Goal: Information Seeking & Learning: Learn about a topic

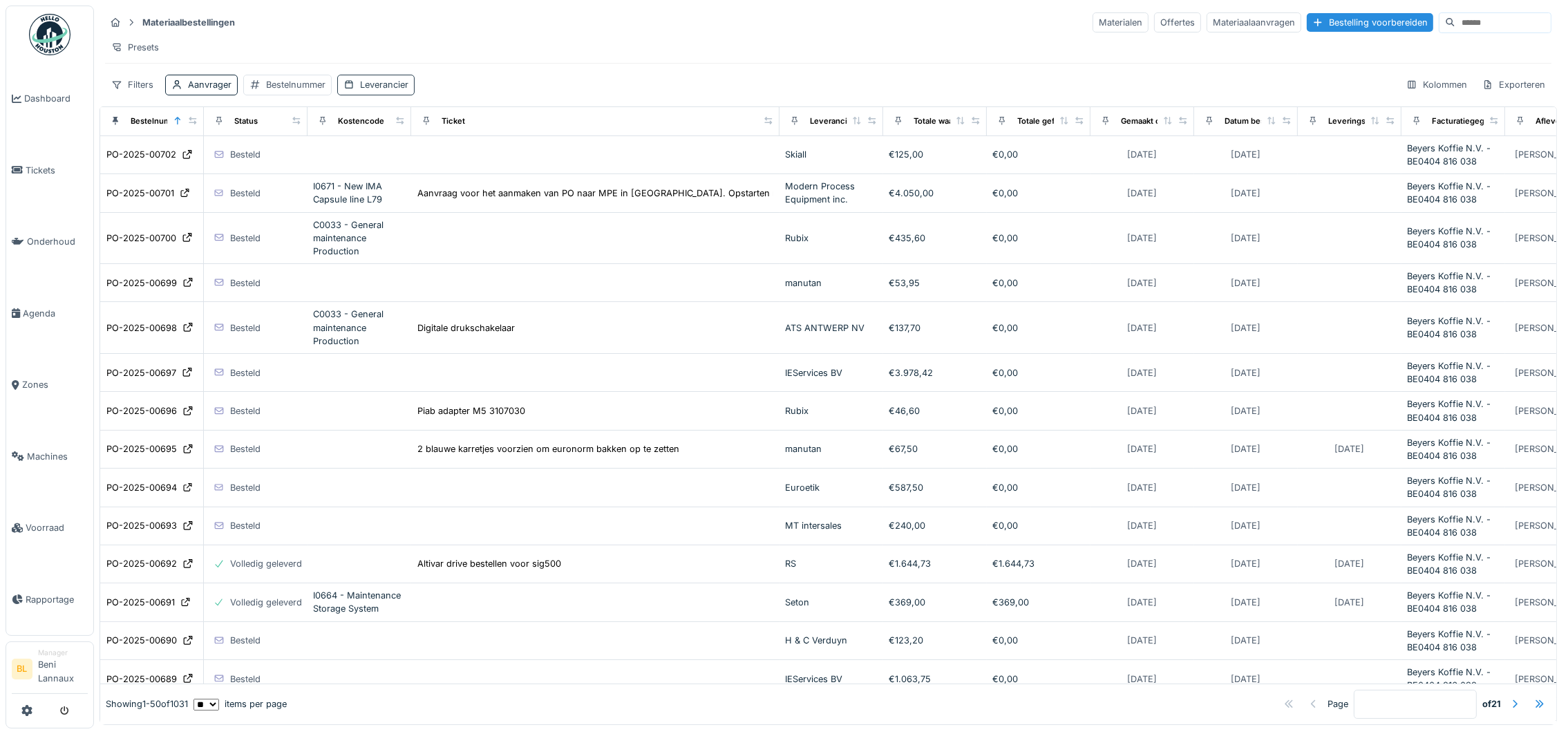
click at [379, 92] on div "Leverancier" at bounding box center [384, 85] width 49 height 13
click at [406, 164] on div "Leverancier" at bounding box center [387, 167] width 73 height 15
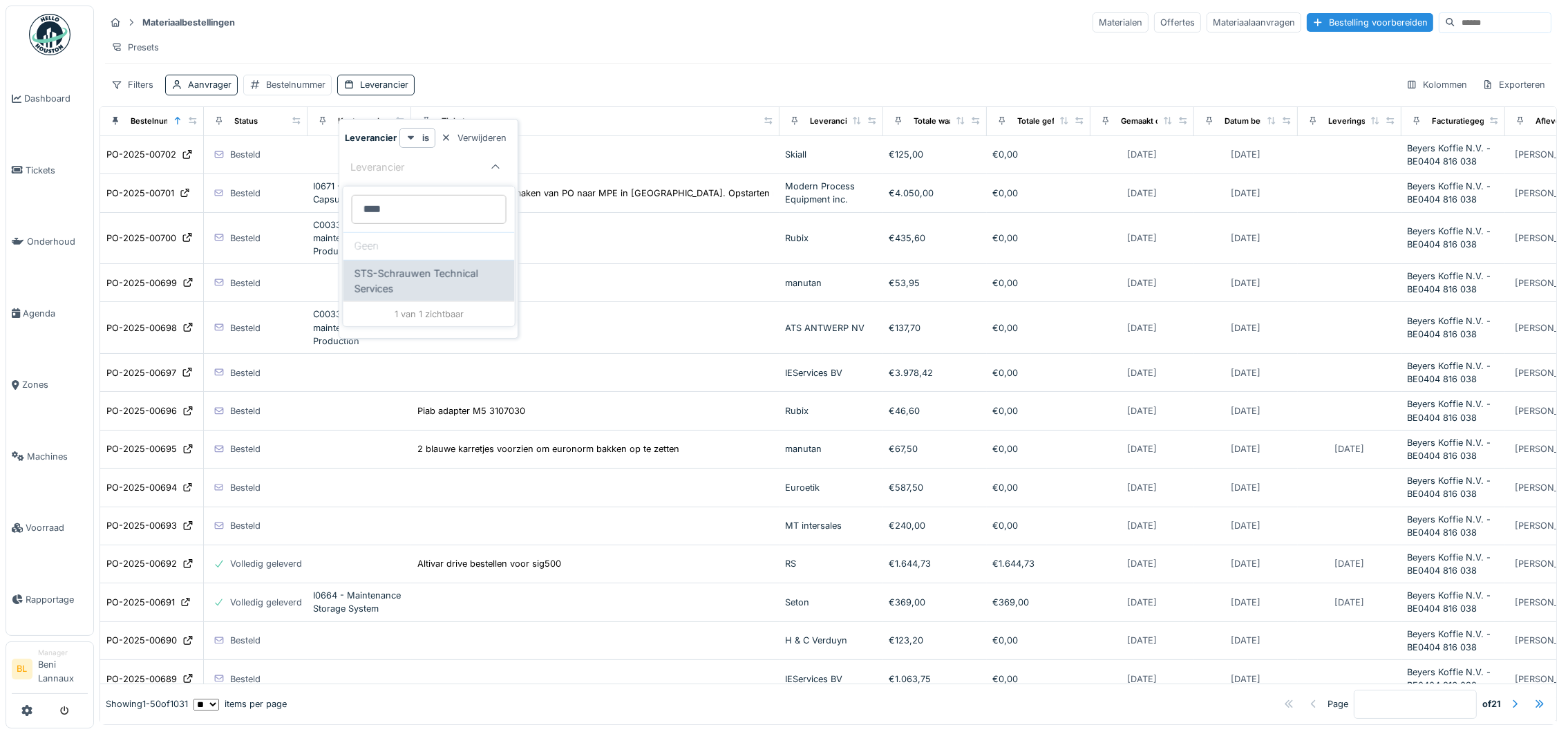
type input "****"
click at [468, 277] on span "STS-Schrauwen Technical Services" at bounding box center [429, 281] width 149 height 30
type input "****"
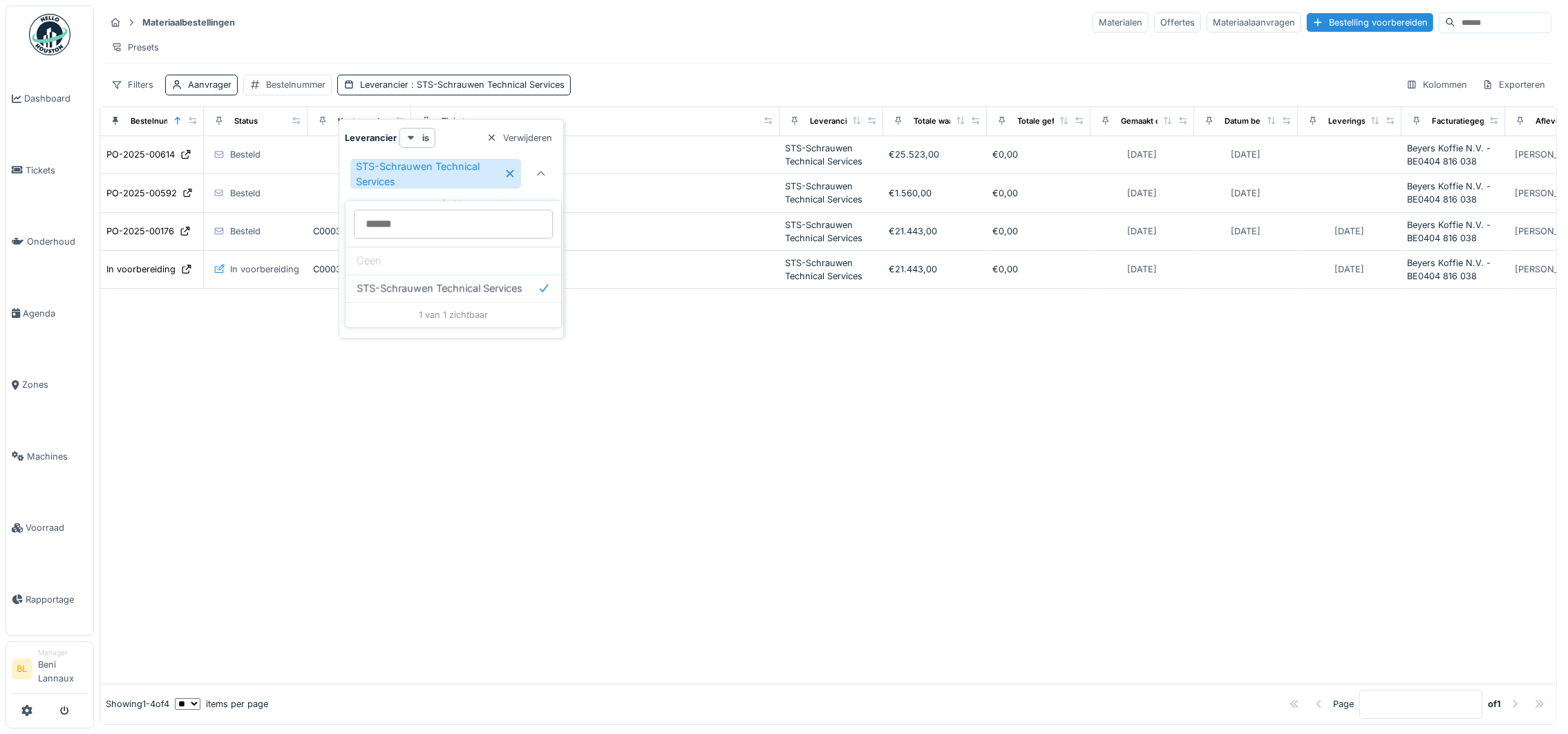
click at [658, 562] on div at bounding box center [828, 487] width 1456 height 395
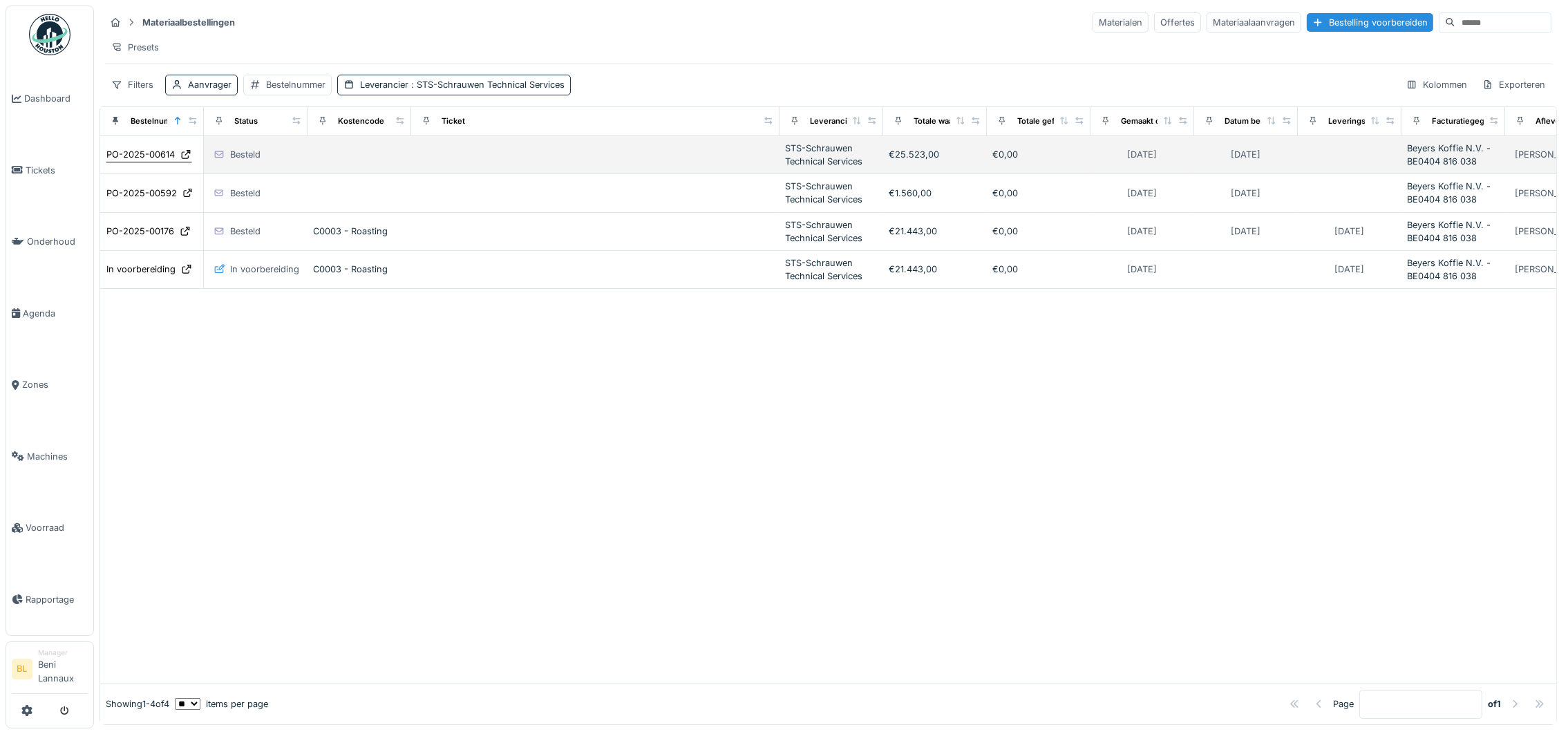
click at [142, 161] on div "PO-2025-00614" at bounding box center [141, 155] width 69 height 13
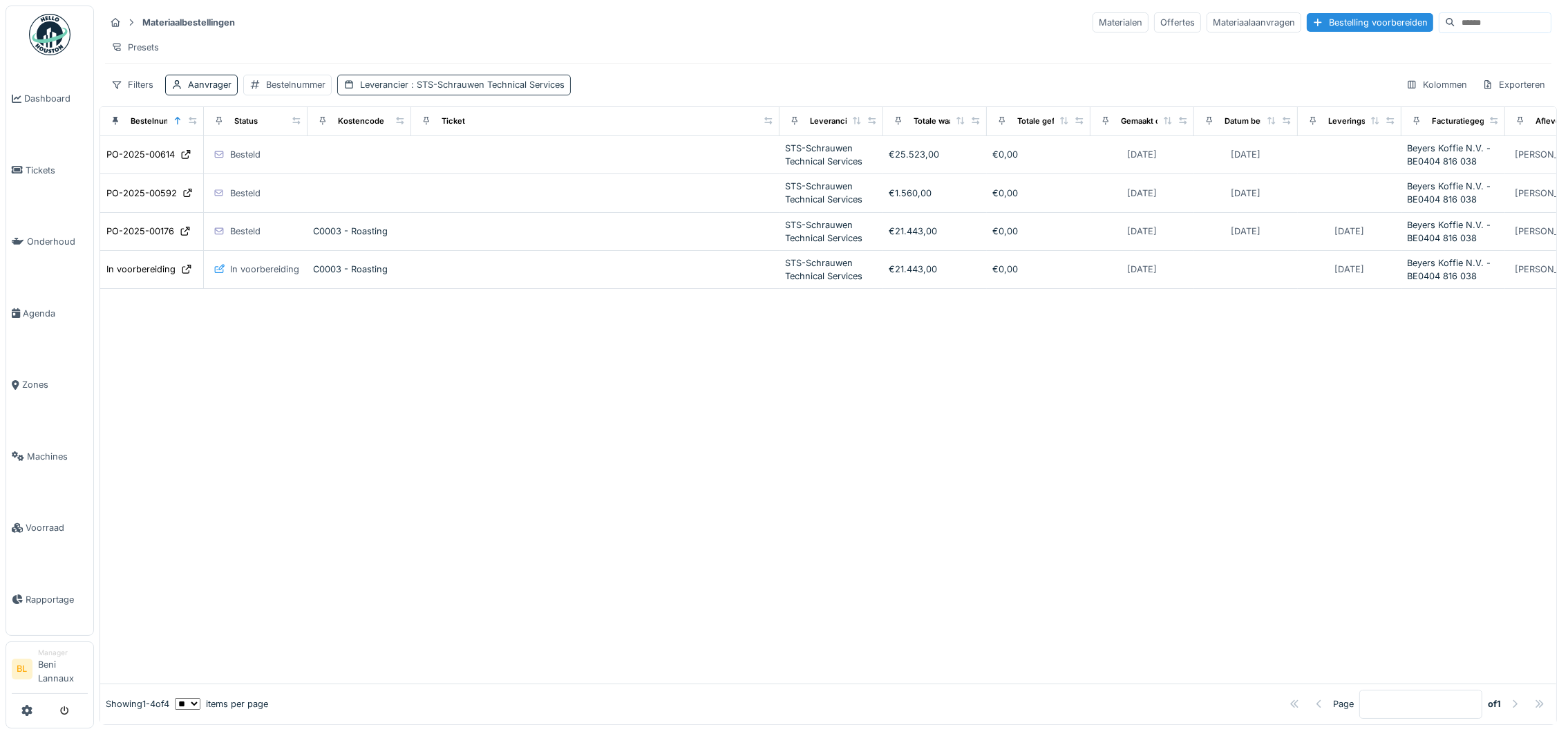
click at [439, 90] on span ": STS-Schrauwen Technical Services" at bounding box center [487, 84] width 157 height 10
click at [510, 172] on icon at bounding box center [510, 174] width 8 height 8
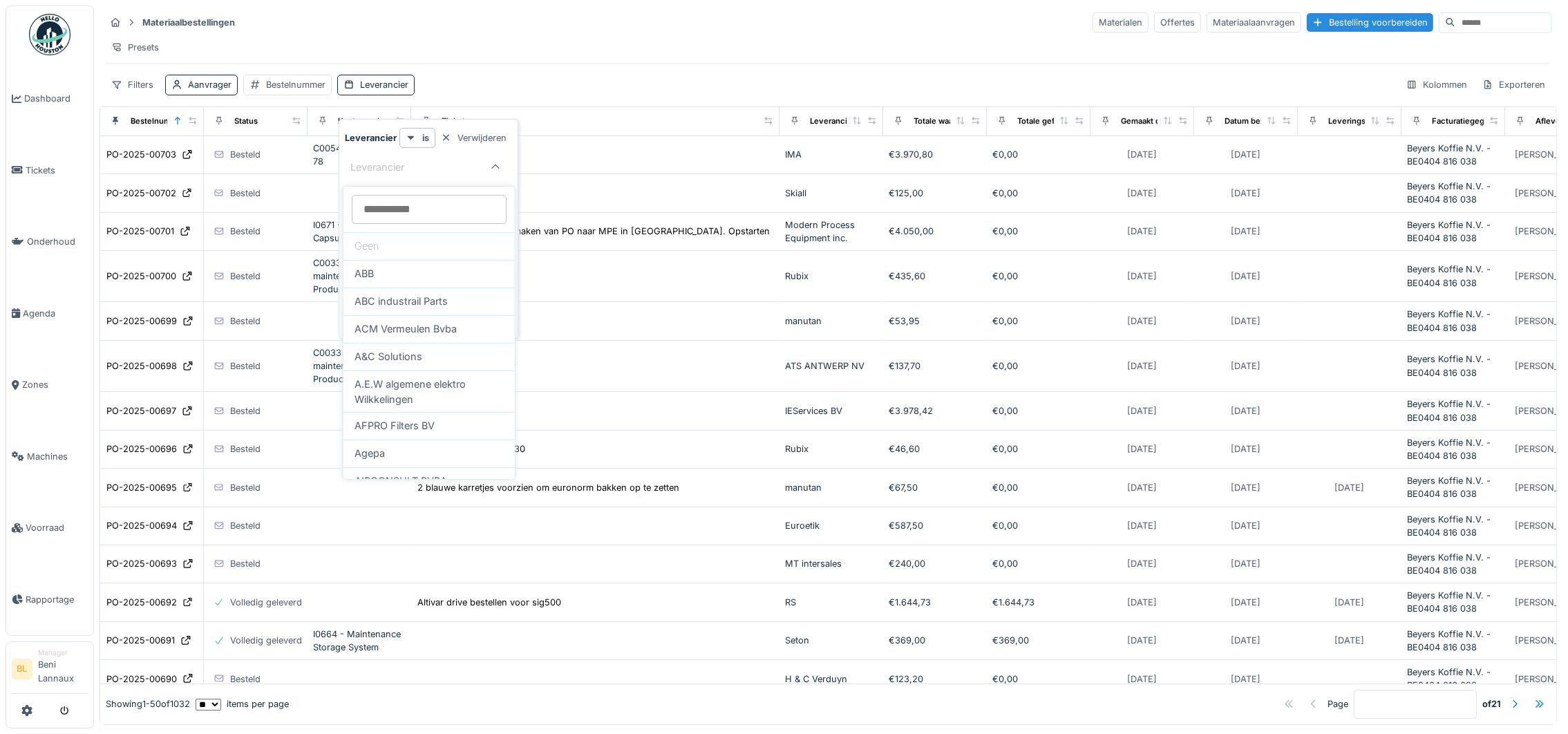
click at [404, 201] on input at bounding box center [429, 209] width 155 height 29
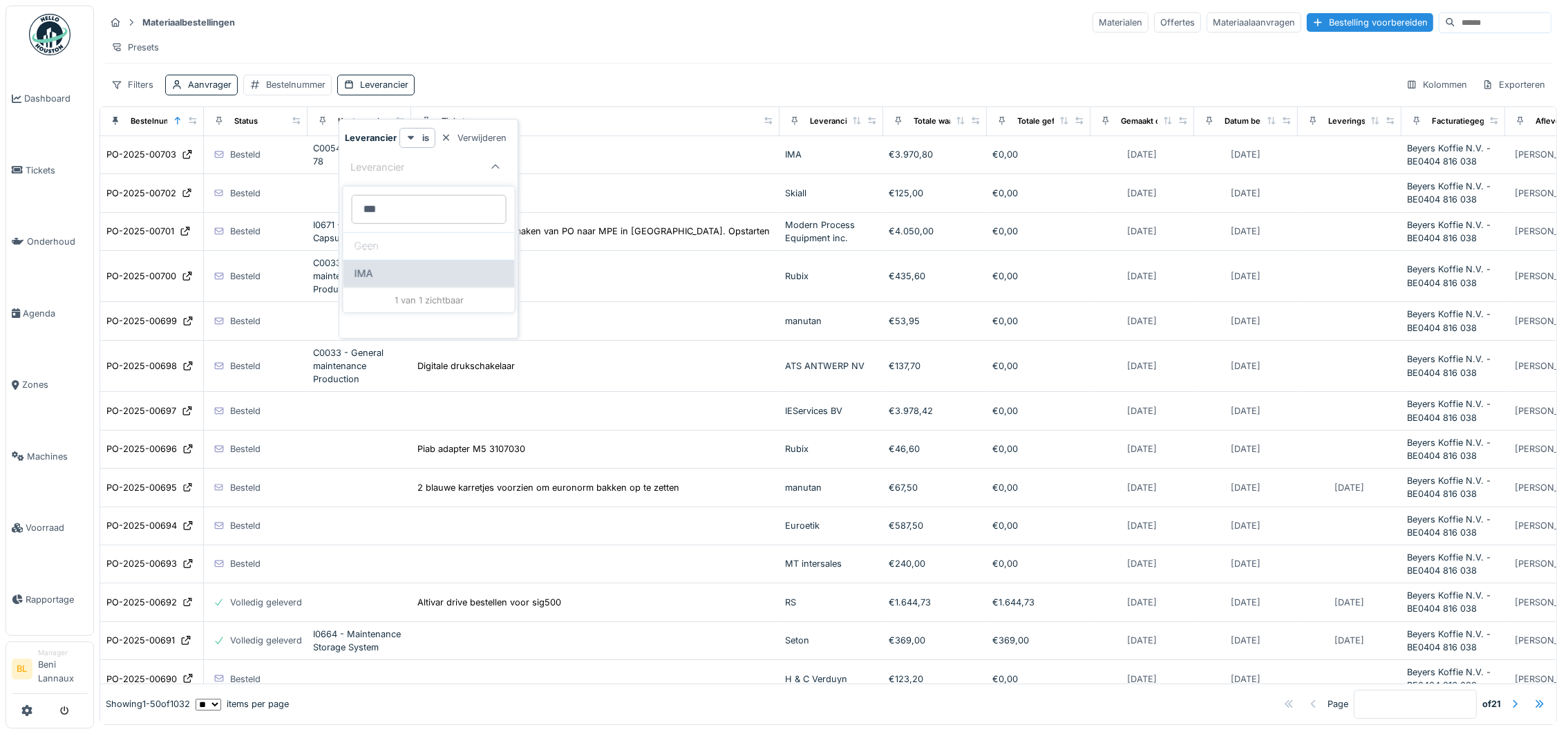
type input "***"
click at [377, 281] on div "IMA" at bounding box center [429, 274] width 149 height 15
type input "****"
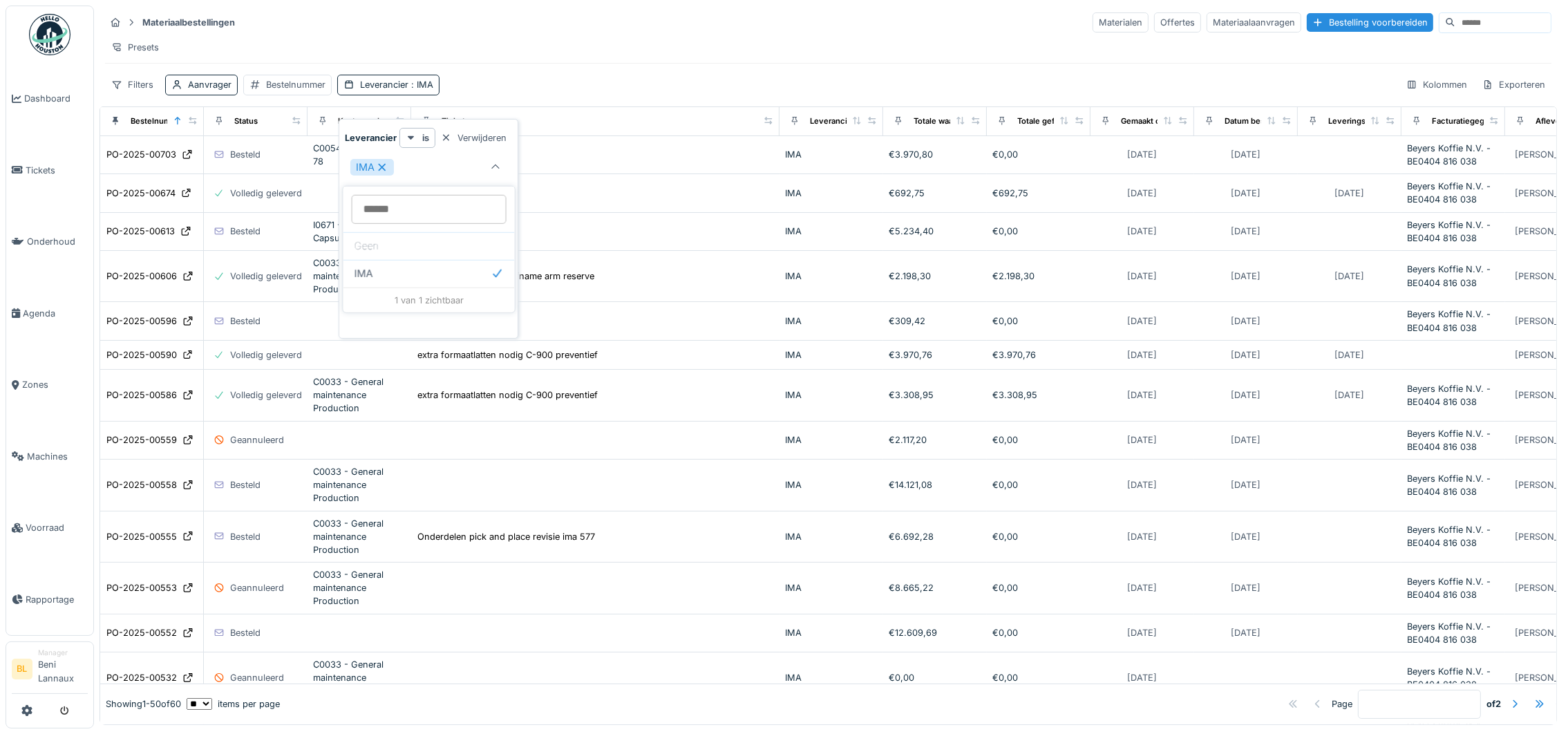
click at [580, 85] on div "Materiaalbestellingen Materialen Offertes Materiaalaanvragen Bestelling voorber…" at bounding box center [827, 53] width 1457 height 95
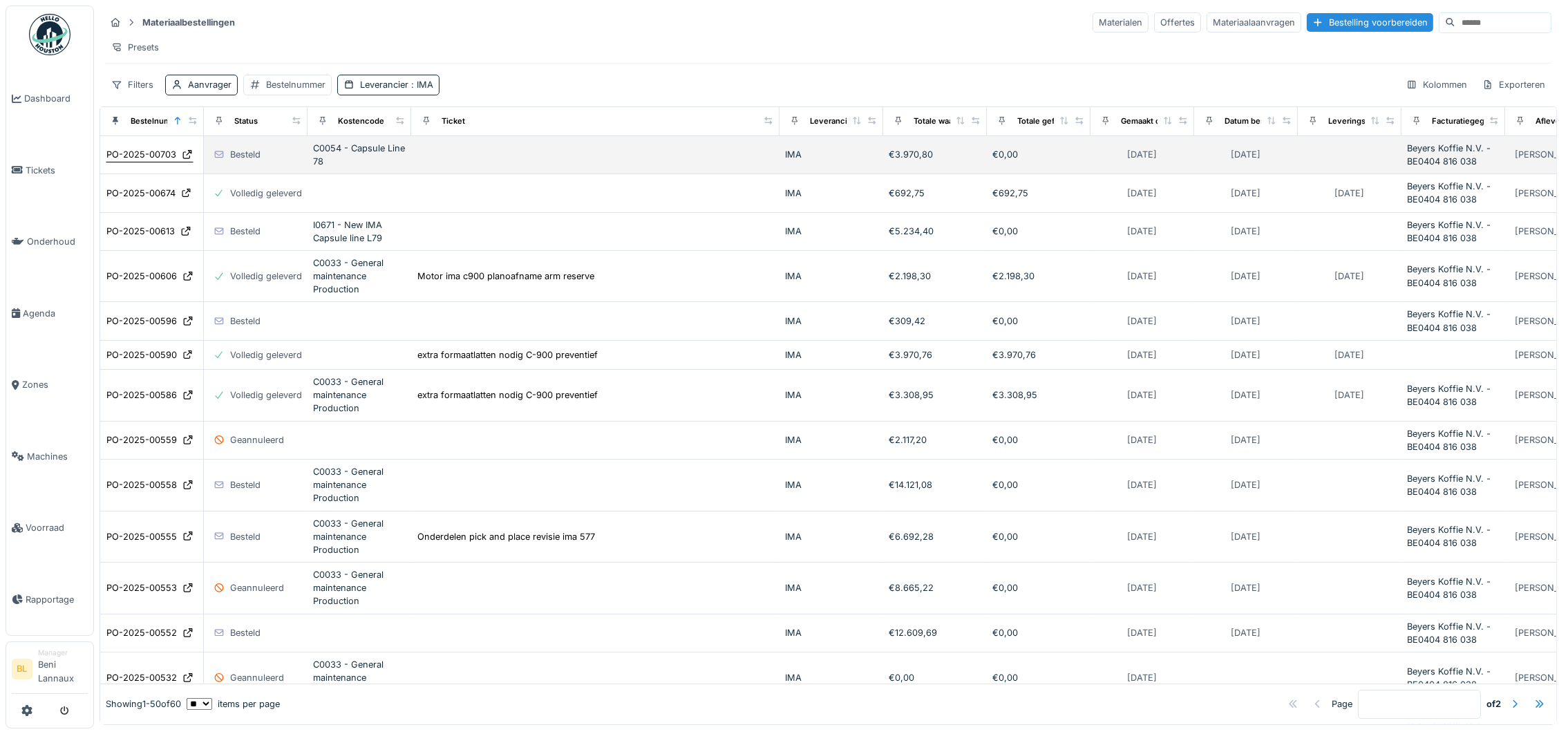
click at [151, 161] on div "PO-2025-00703" at bounding box center [150, 154] width 88 height 14
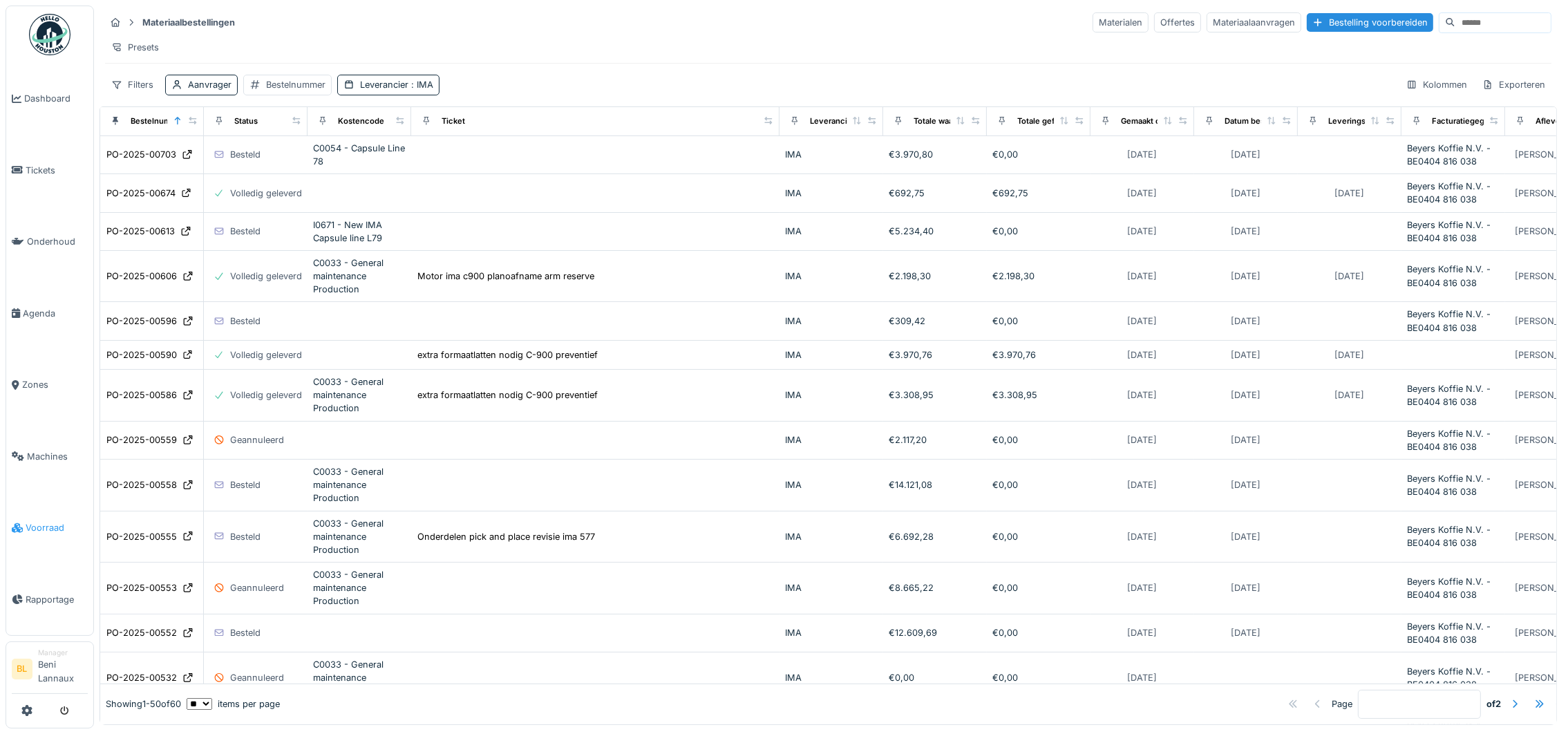
click at [39, 525] on span "Voorraad" at bounding box center [56, 528] width 62 height 13
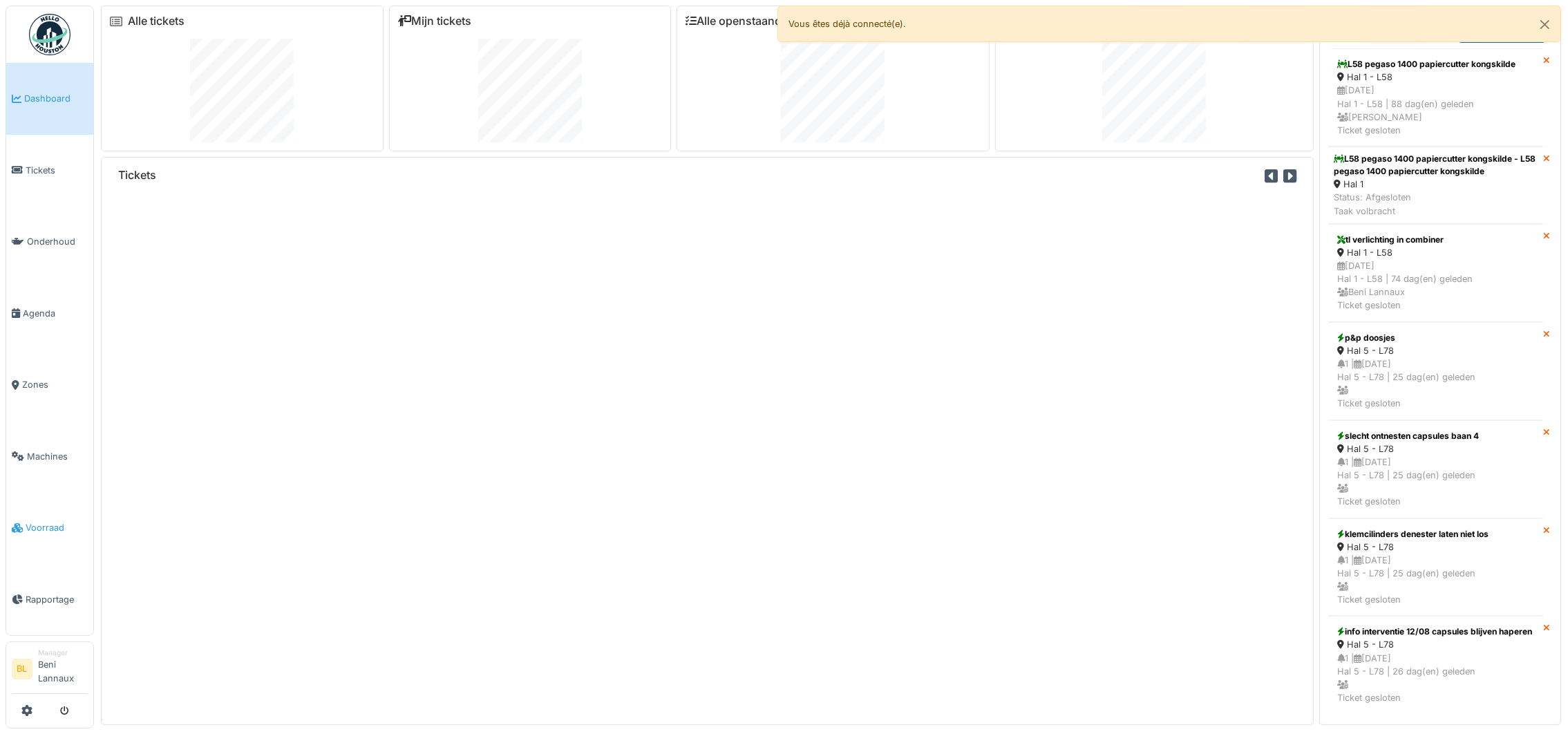
click at [39, 525] on span "Voorraad" at bounding box center [56, 528] width 62 height 13
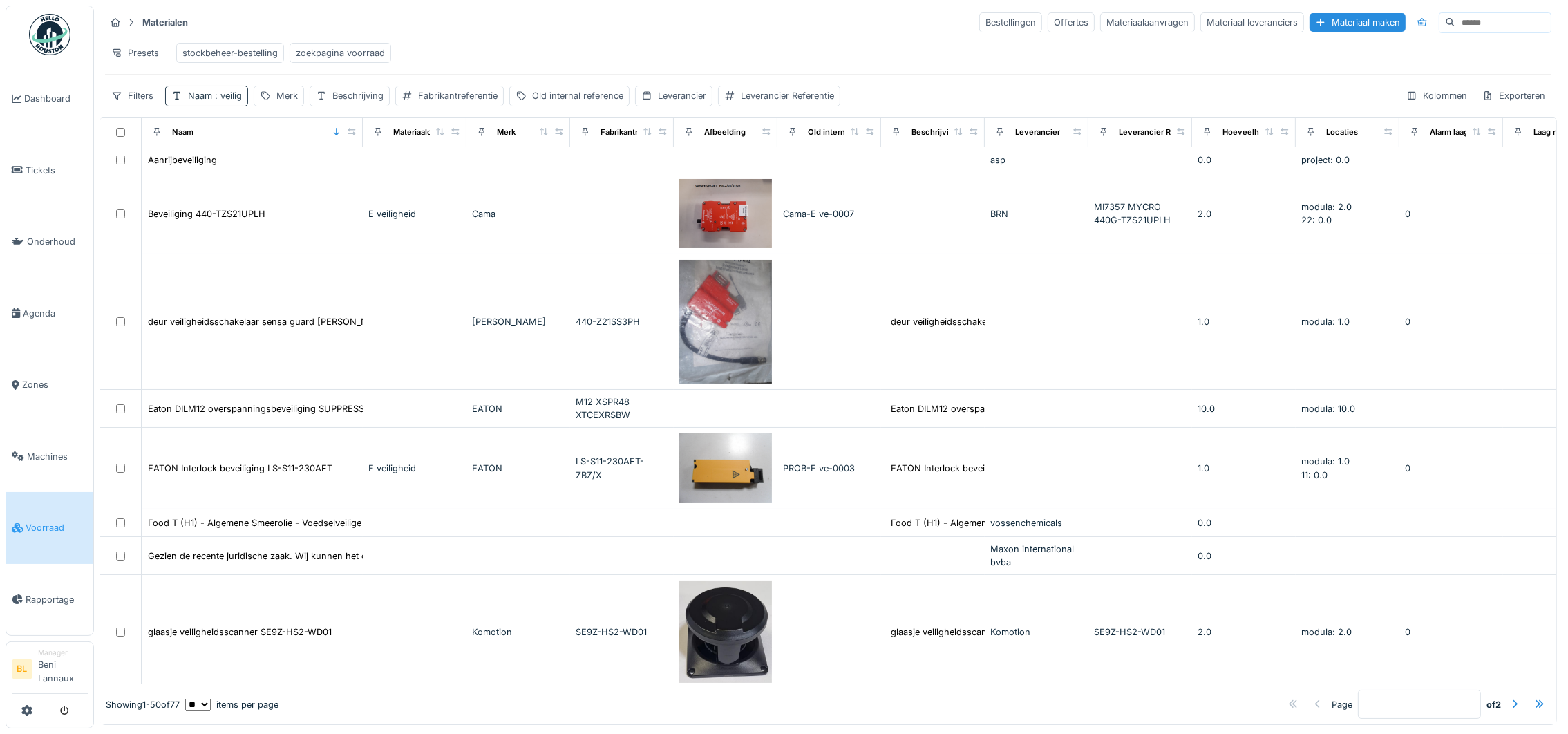
click at [201, 102] on div "Naam : veilig" at bounding box center [215, 95] width 53 height 13
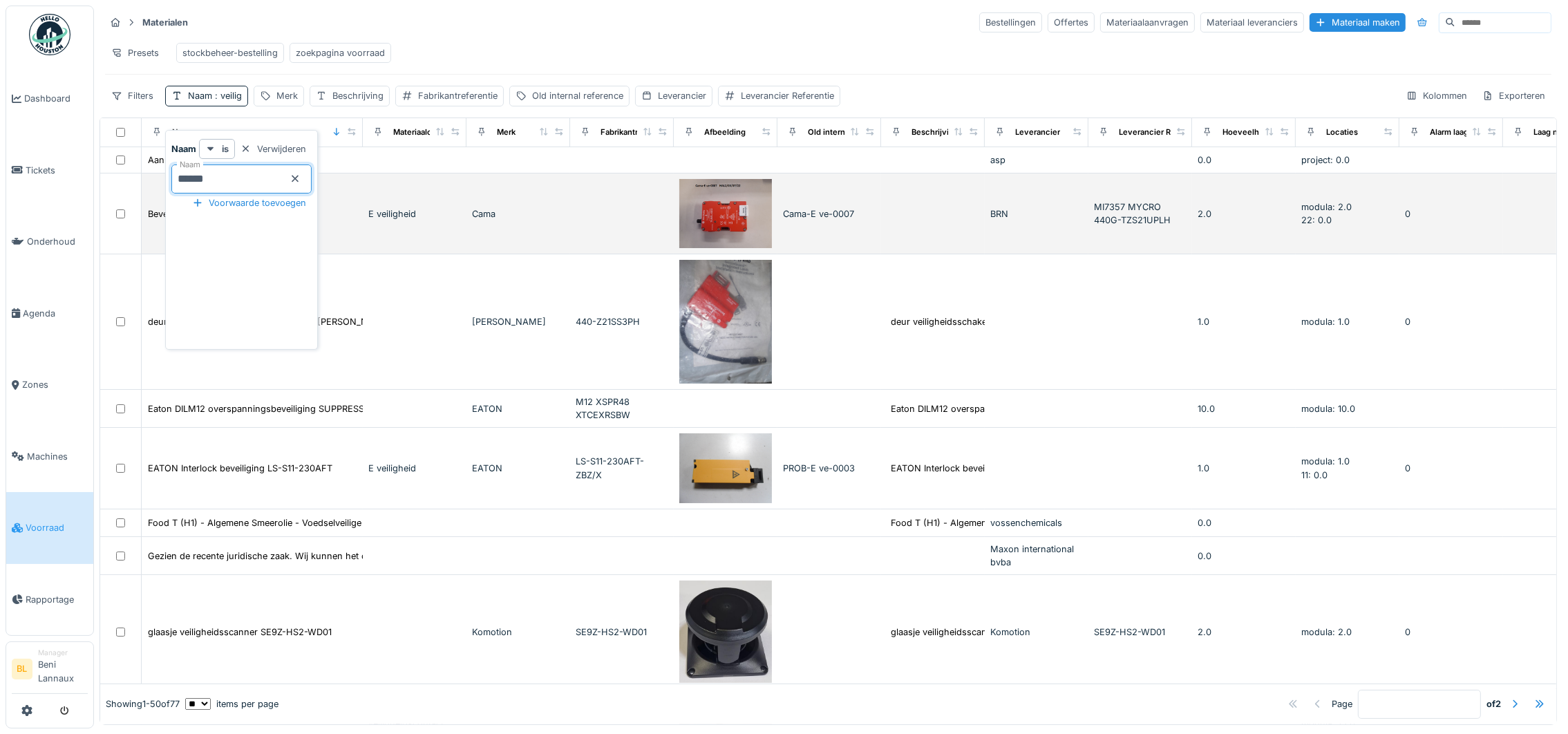
drag, startPoint x: 220, startPoint y: 174, endPoint x: 105, endPoint y: 194, distance: 116.7
click at [105, 194] on body "Dashboard Tickets Onderhoud Agenda Zones Machines Voorraad Rapportage BL Manage…" at bounding box center [784, 367] width 1568 height 734
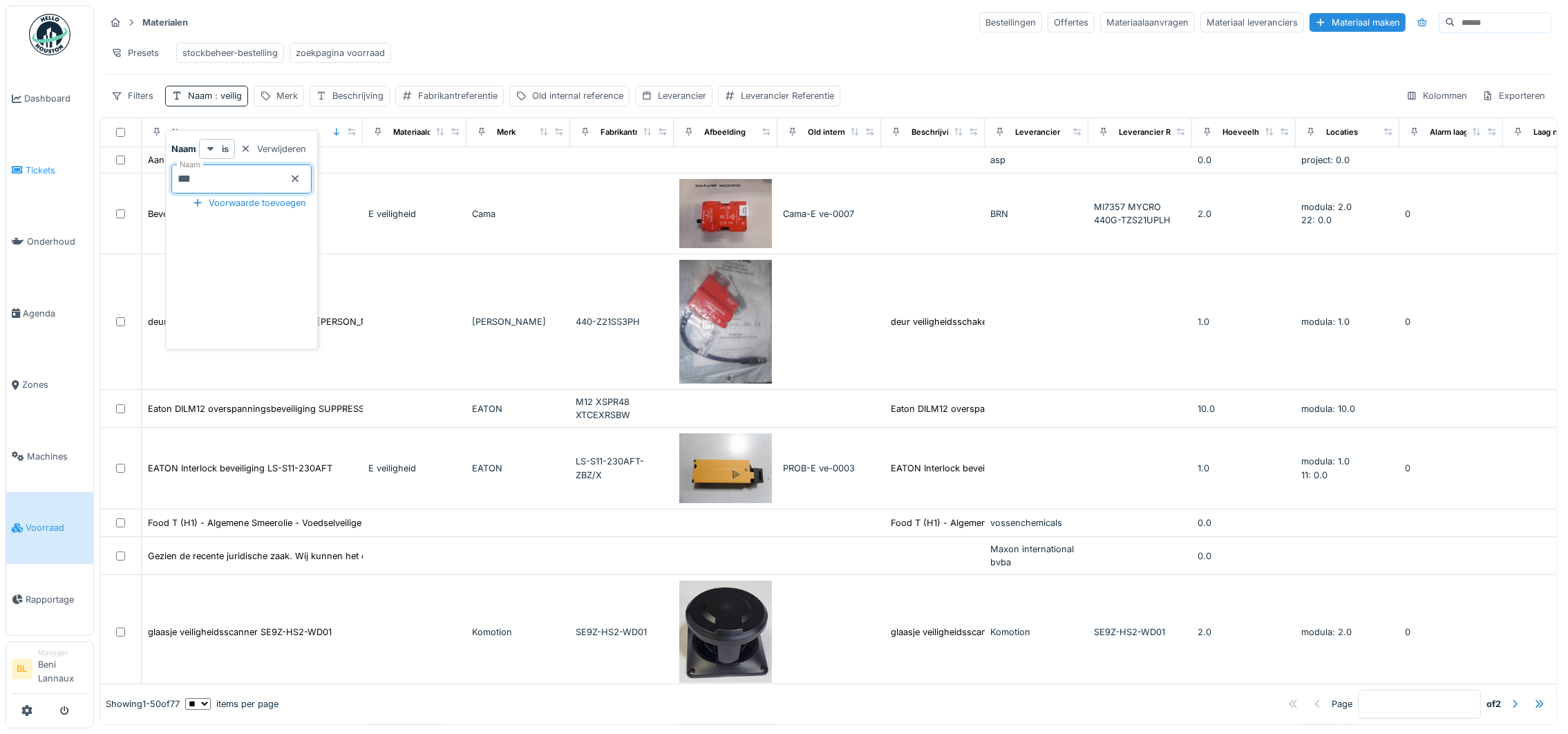
type input "***"
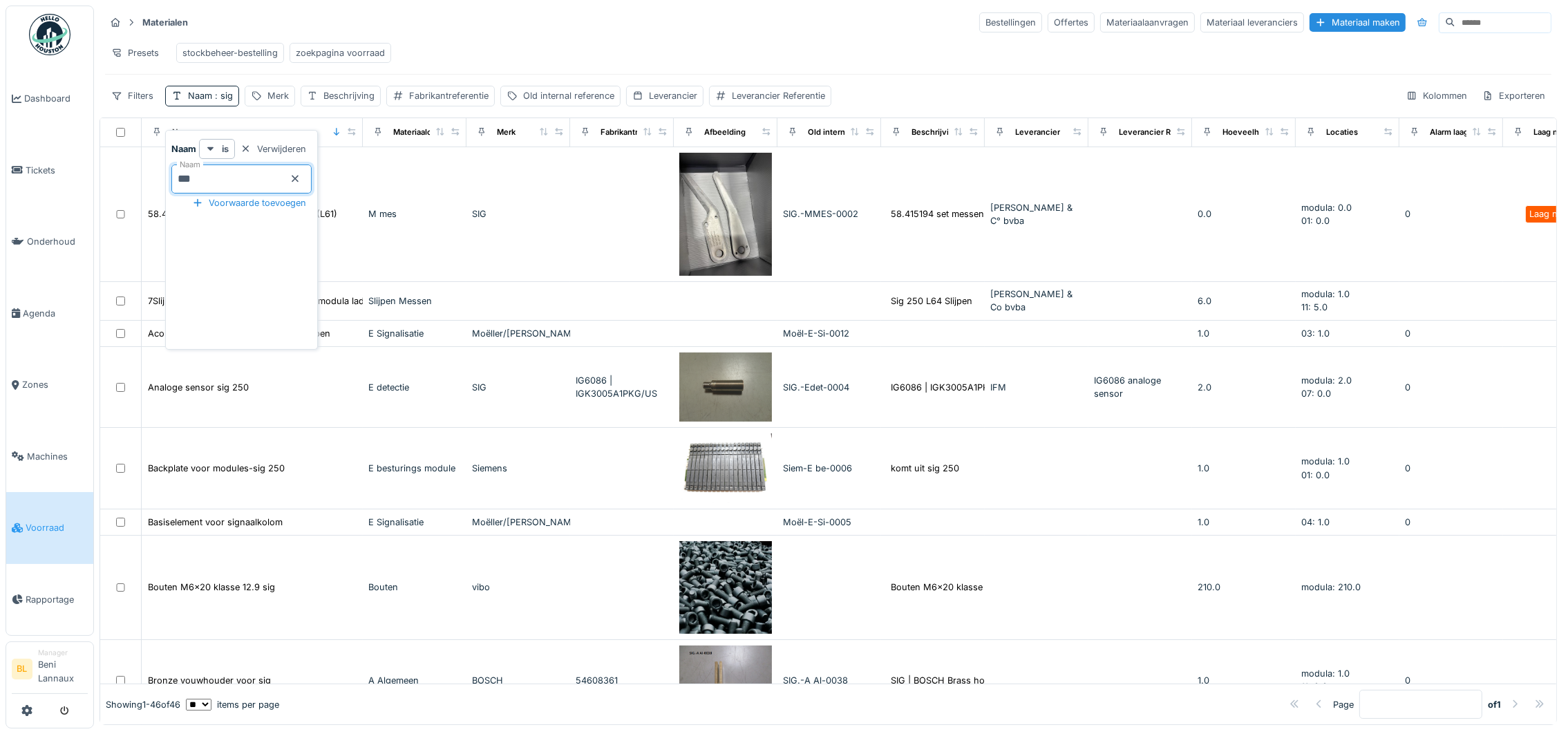
click at [743, 44] on div "Presets stockbeheer-bestelling zoekpagina voorraad" at bounding box center [828, 52] width 1447 height 31
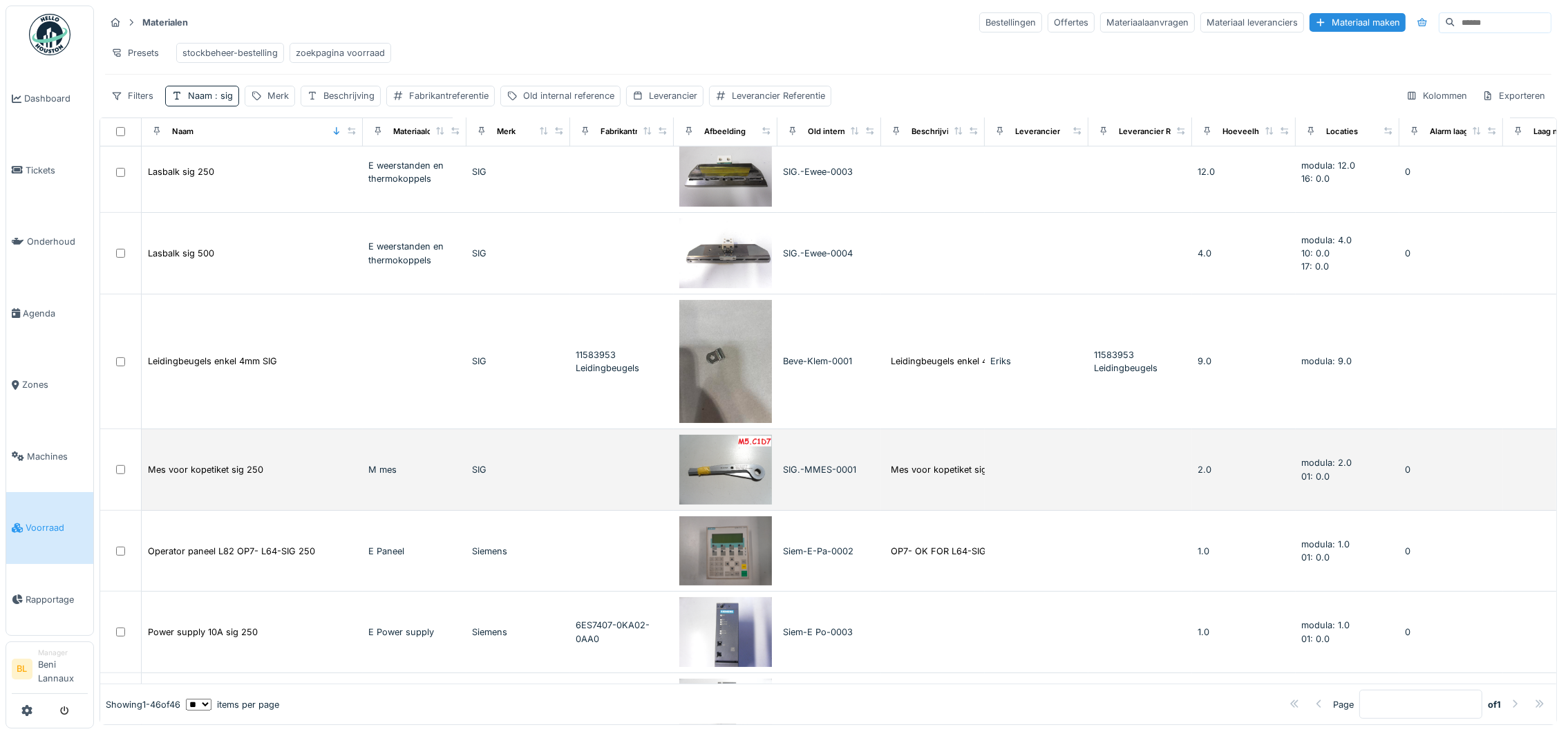
scroll to position [1146, 0]
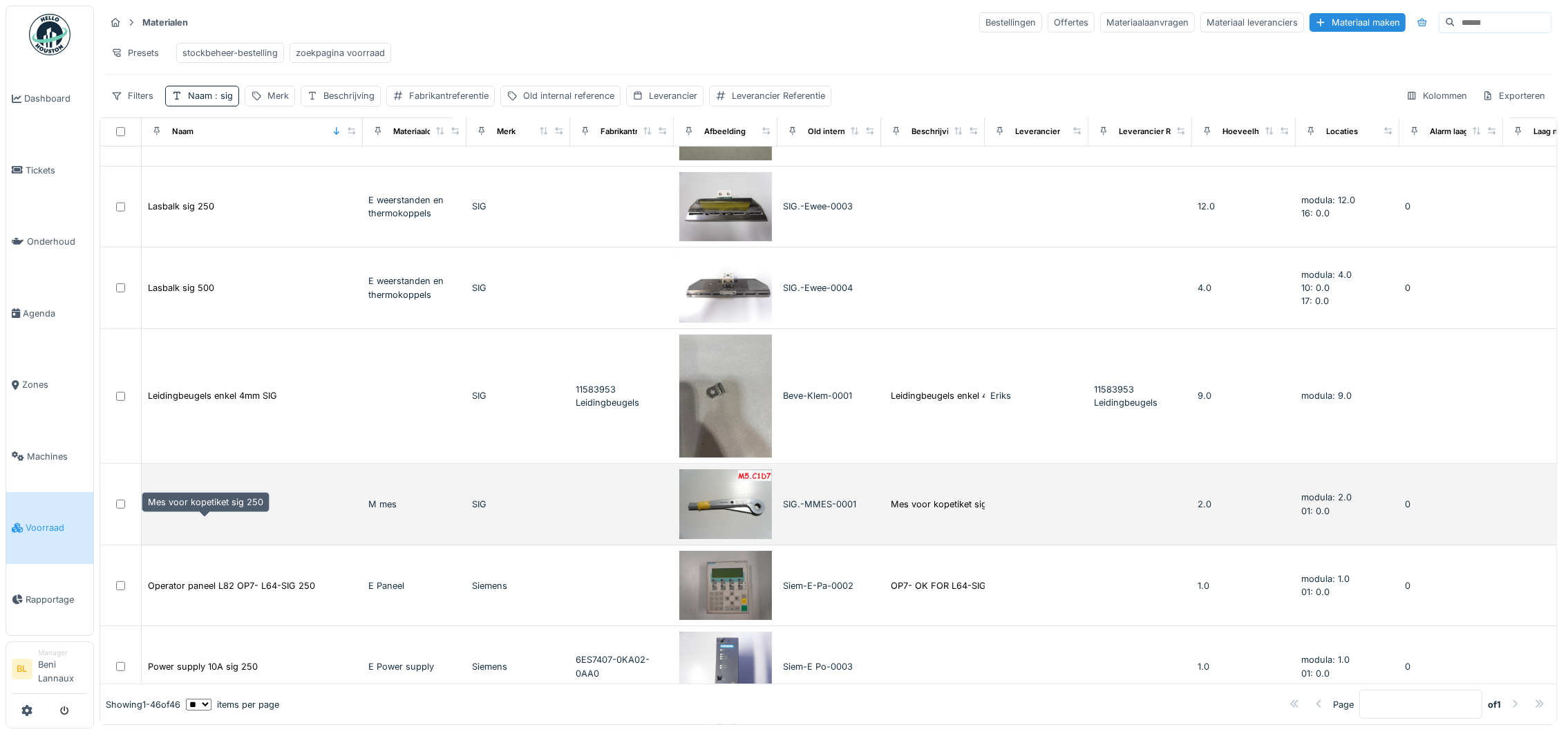
click at [196, 511] on div "Mes voor kopetiket sig 250" at bounding box center [205, 504] width 115 height 13
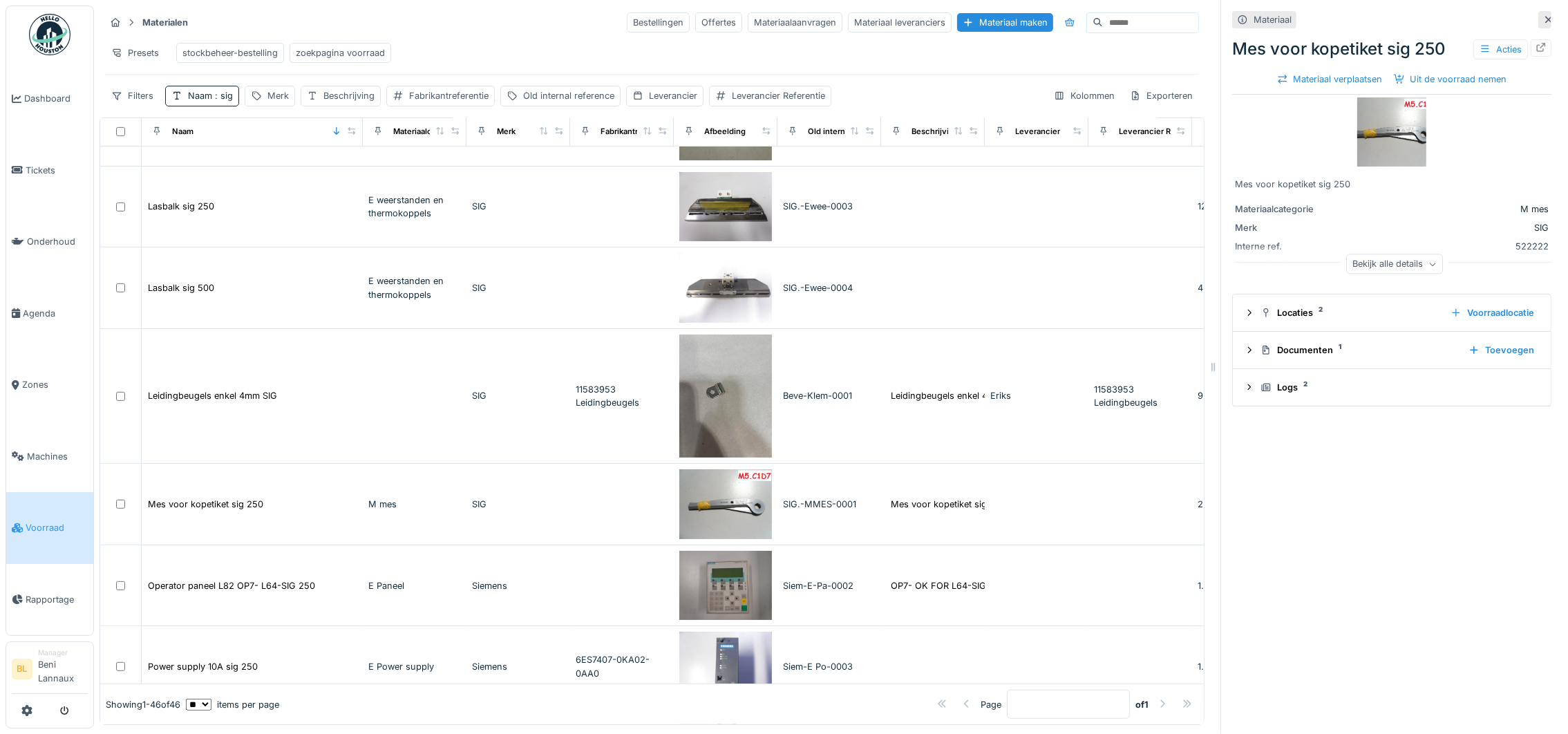
scroll to position [628, 0]
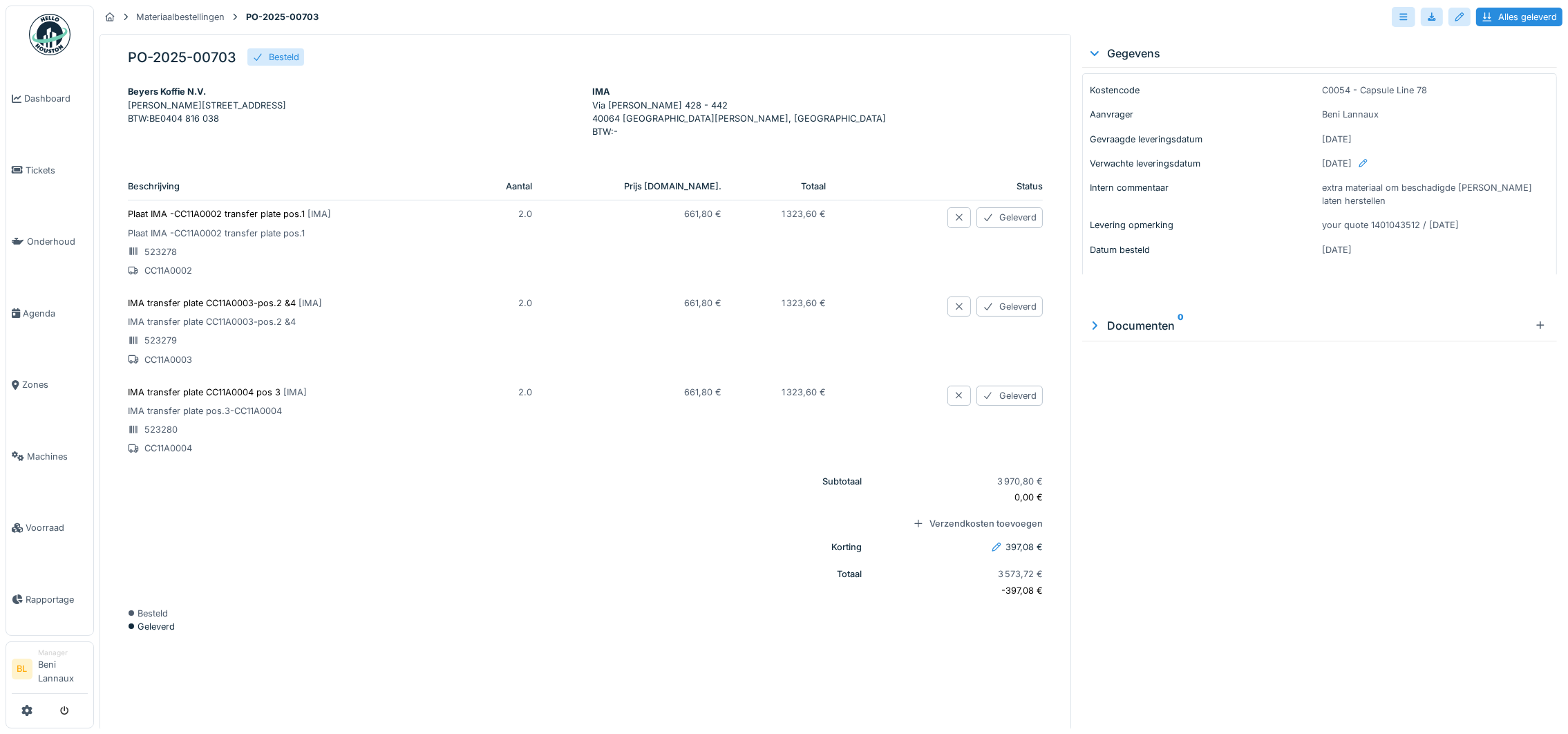
click at [1535, 328] on div at bounding box center [1540, 326] width 11 height 13
click at [1535, 322] on div at bounding box center [1540, 326] width 11 height 13
click at [1088, 322] on icon at bounding box center [1095, 325] width 13 height 11
click at [1099, 382] on img at bounding box center [1117, 390] width 62 height 69
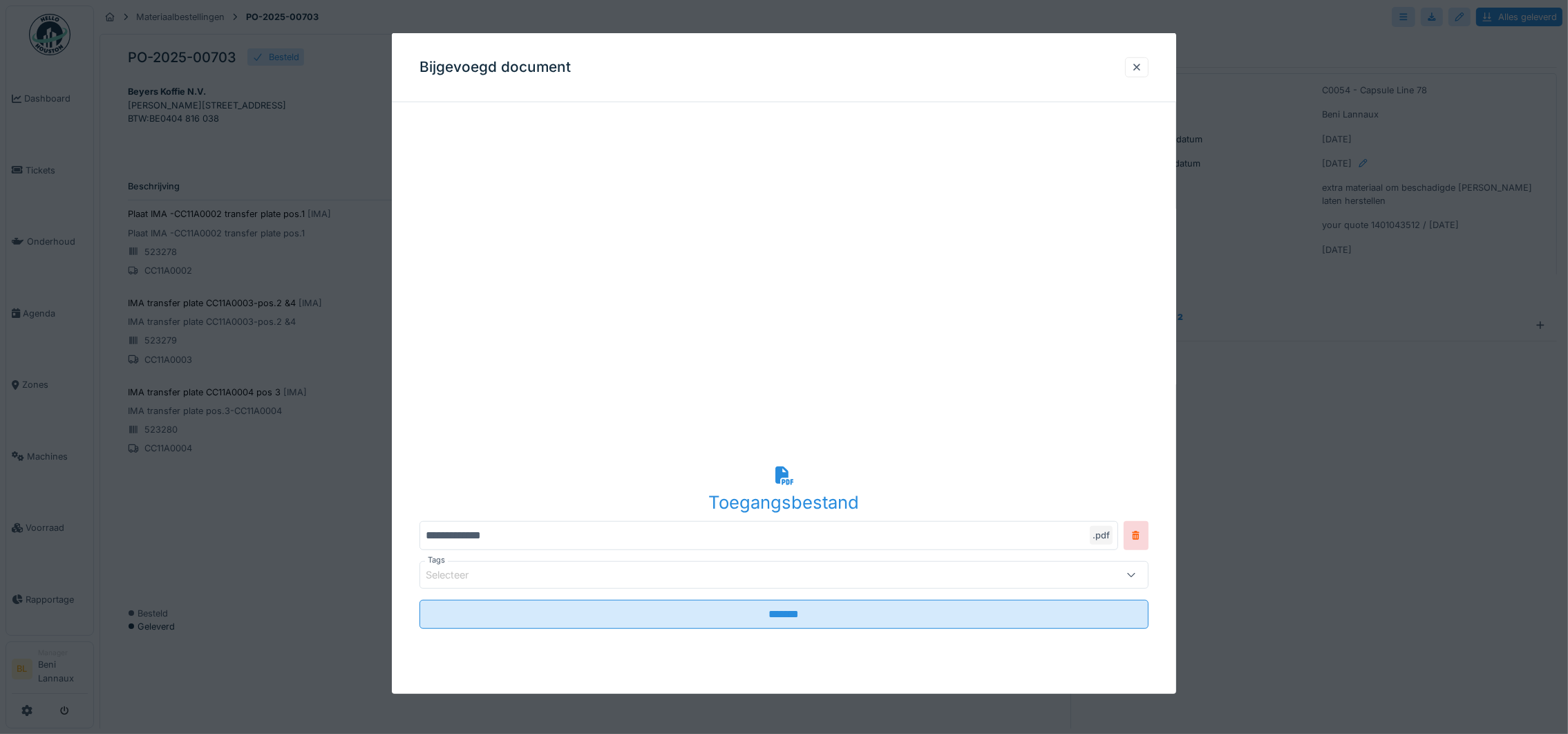
click at [980, 44] on div "Bijgevoegd document" at bounding box center [784, 68] width 784 height 69
click at [1142, 67] on div at bounding box center [1138, 68] width 11 height 13
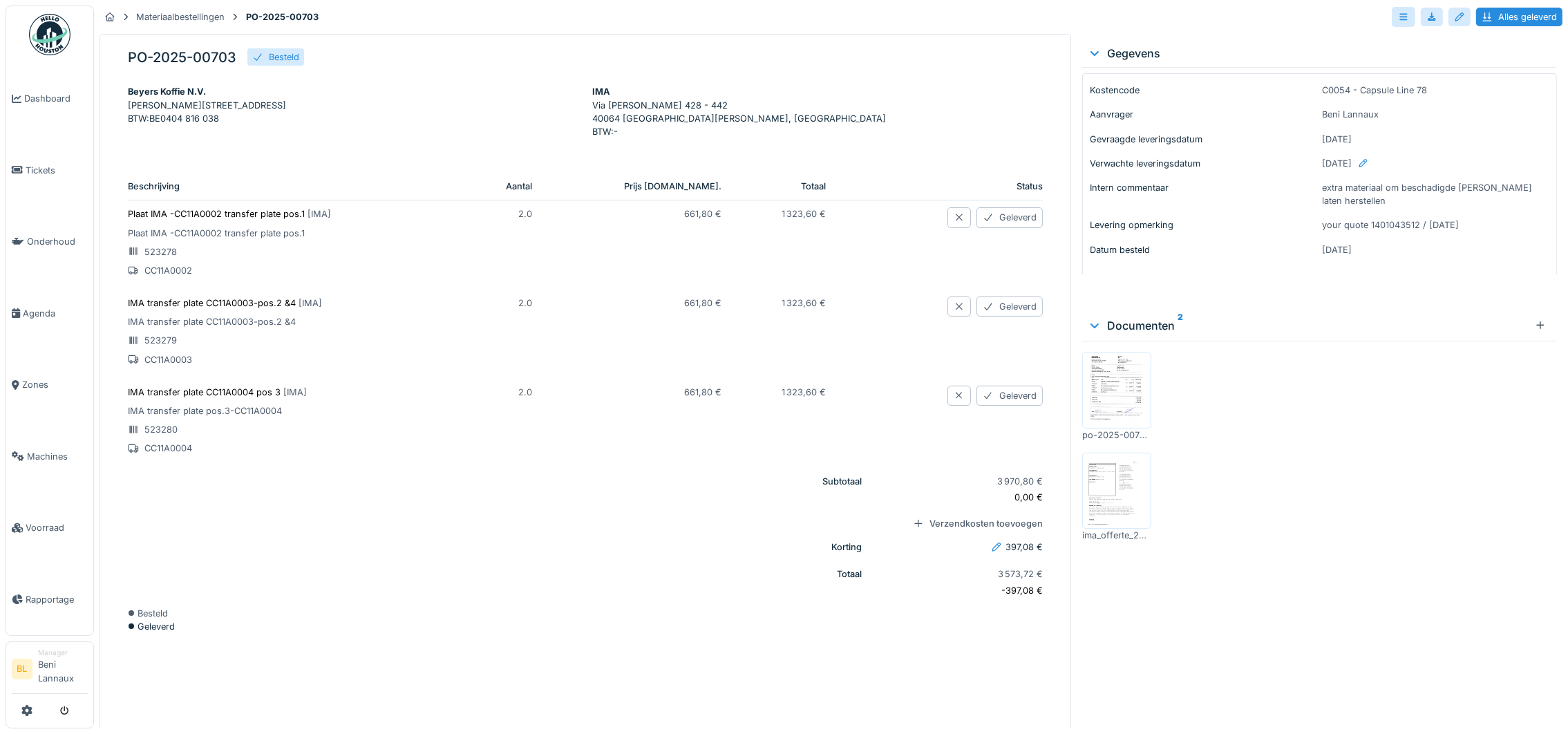
click at [1124, 507] on img at bounding box center [1117, 491] width 62 height 69
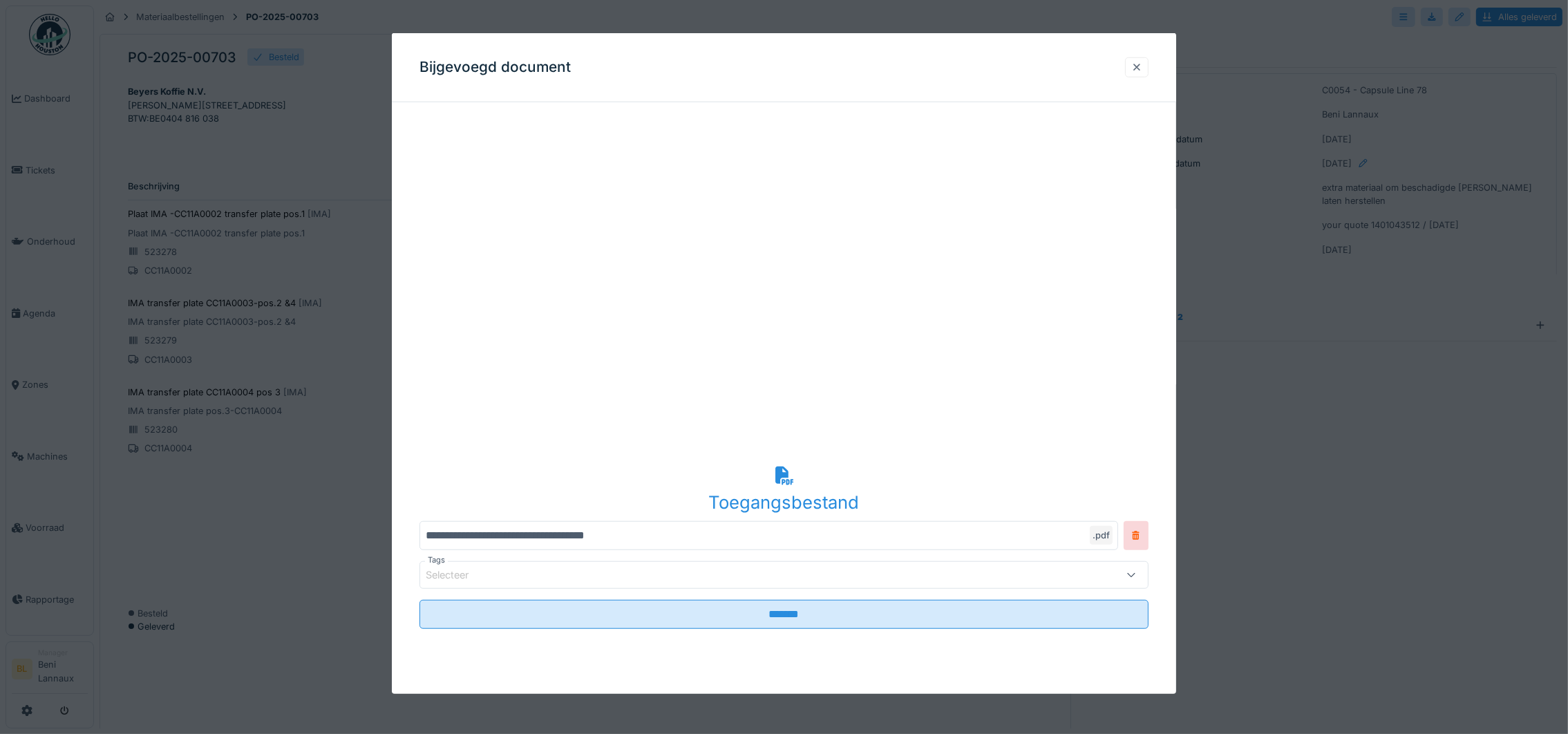
click at [1139, 69] on div at bounding box center [1138, 68] width 11 height 13
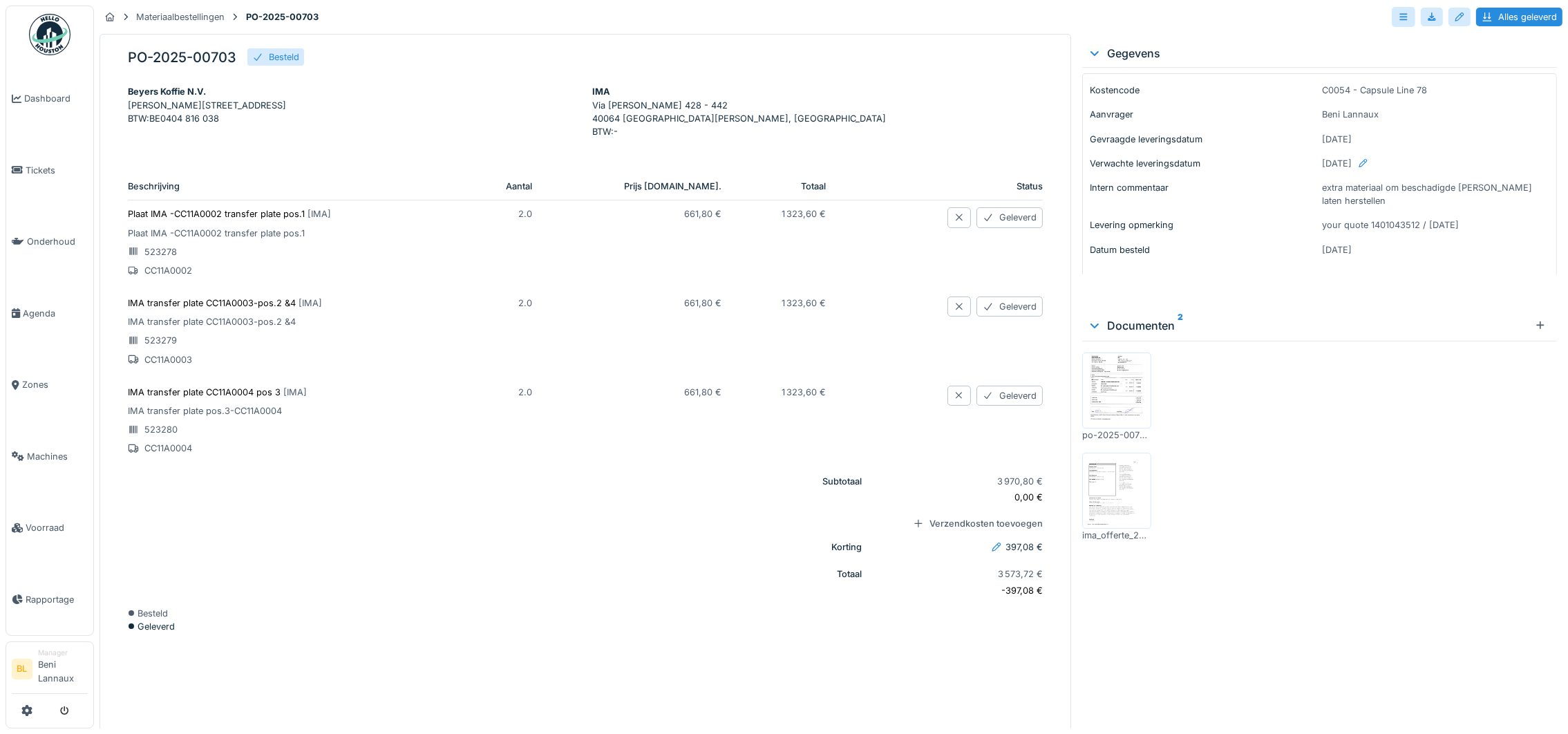
click at [1099, 494] on img at bounding box center [1117, 491] width 62 height 69
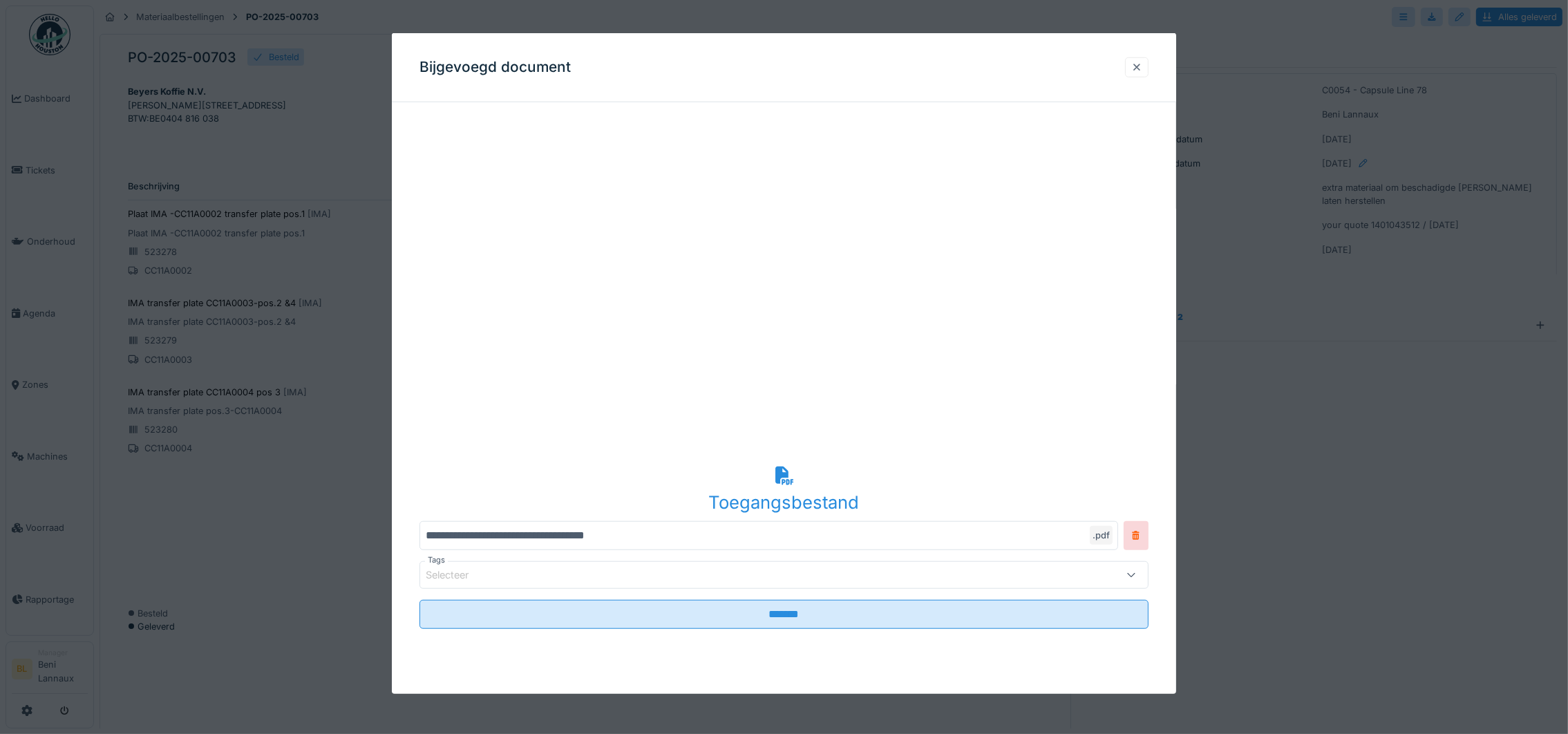
click at [1141, 66] on div at bounding box center [1138, 68] width 11 height 13
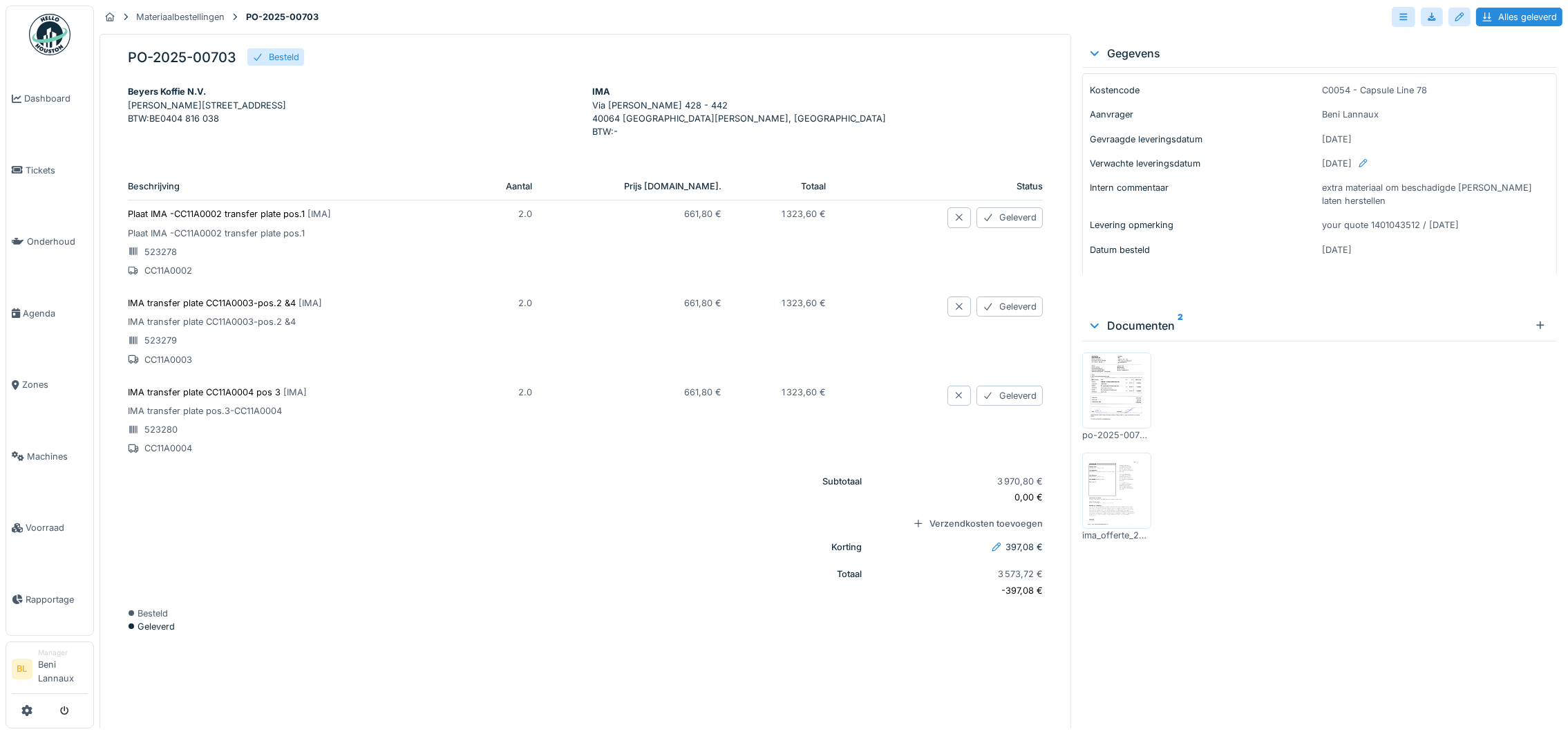
click at [1104, 392] on img at bounding box center [1117, 390] width 62 height 69
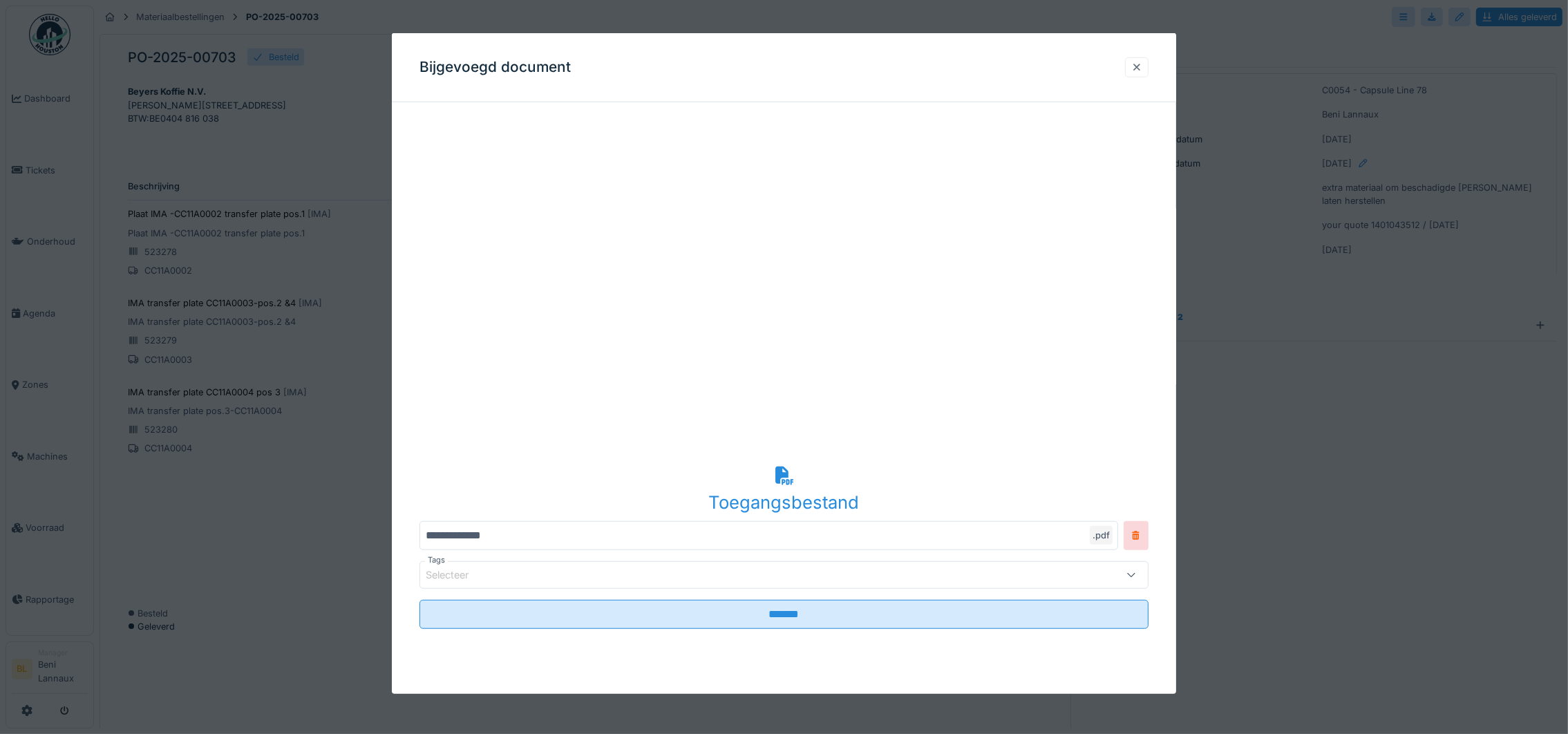
click at [1142, 69] on div at bounding box center [1138, 68] width 11 height 13
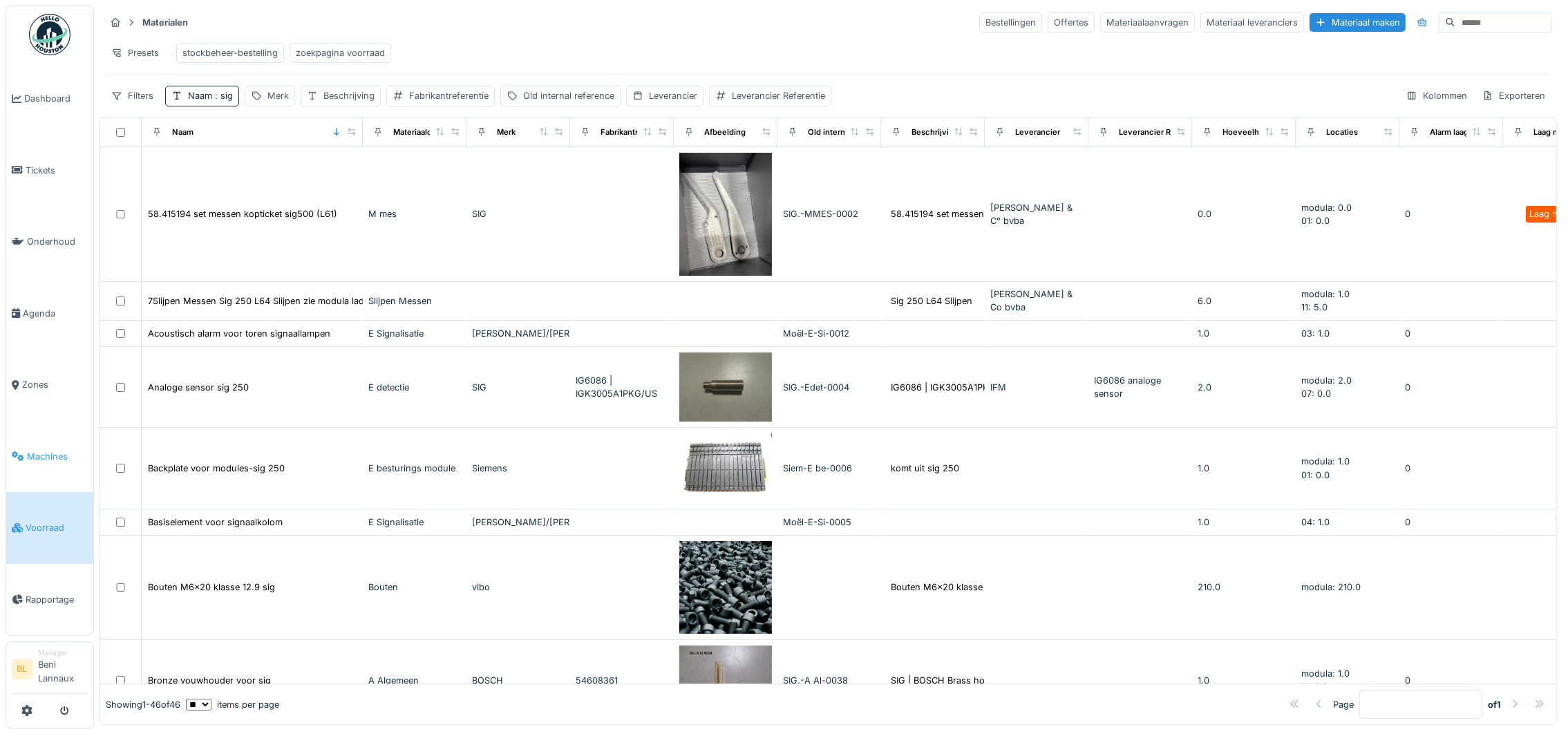
click at [39, 451] on span "Machines" at bounding box center [57, 456] width 61 height 13
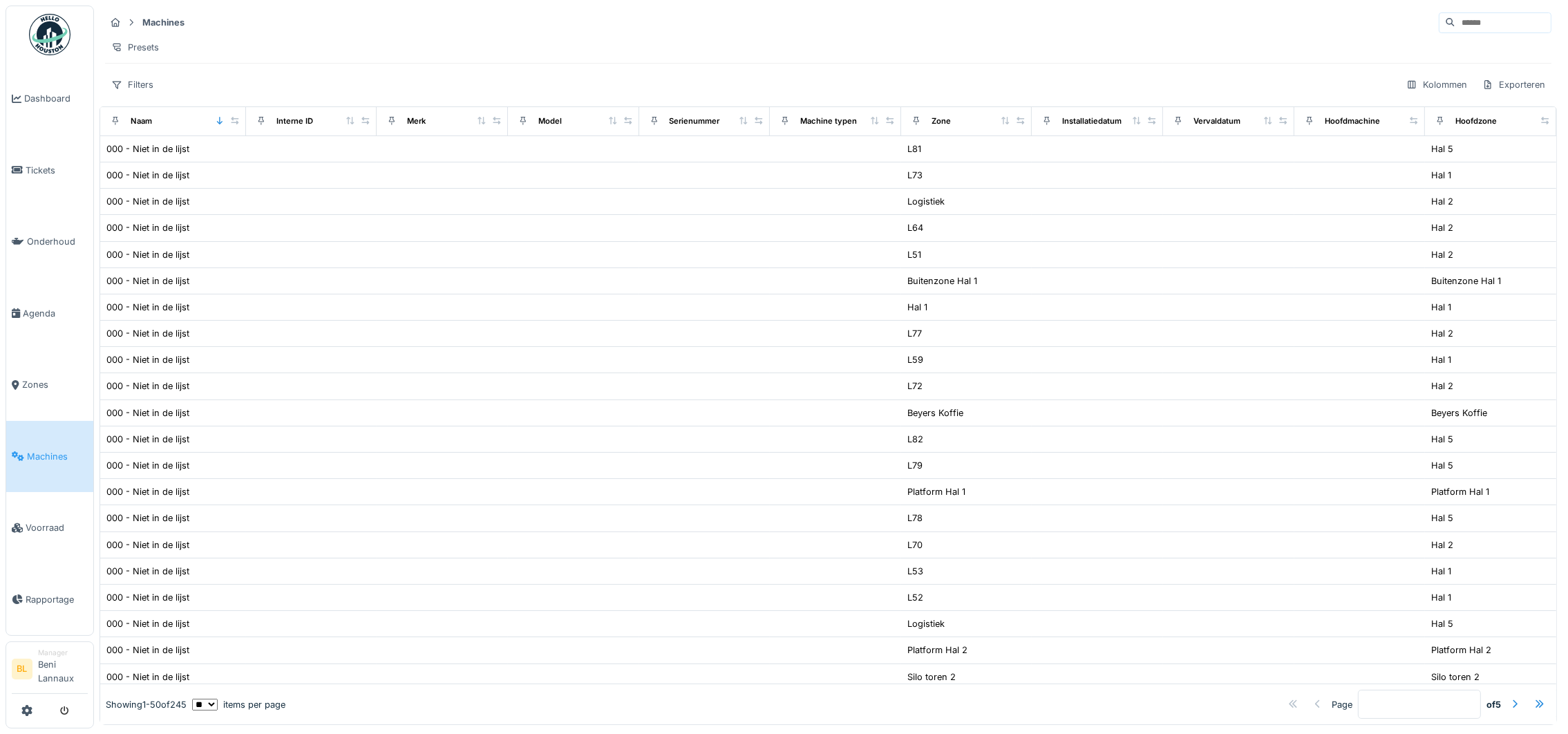
click at [1455, 24] on input at bounding box center [1503, 23] width 95 height 19
type input "***"
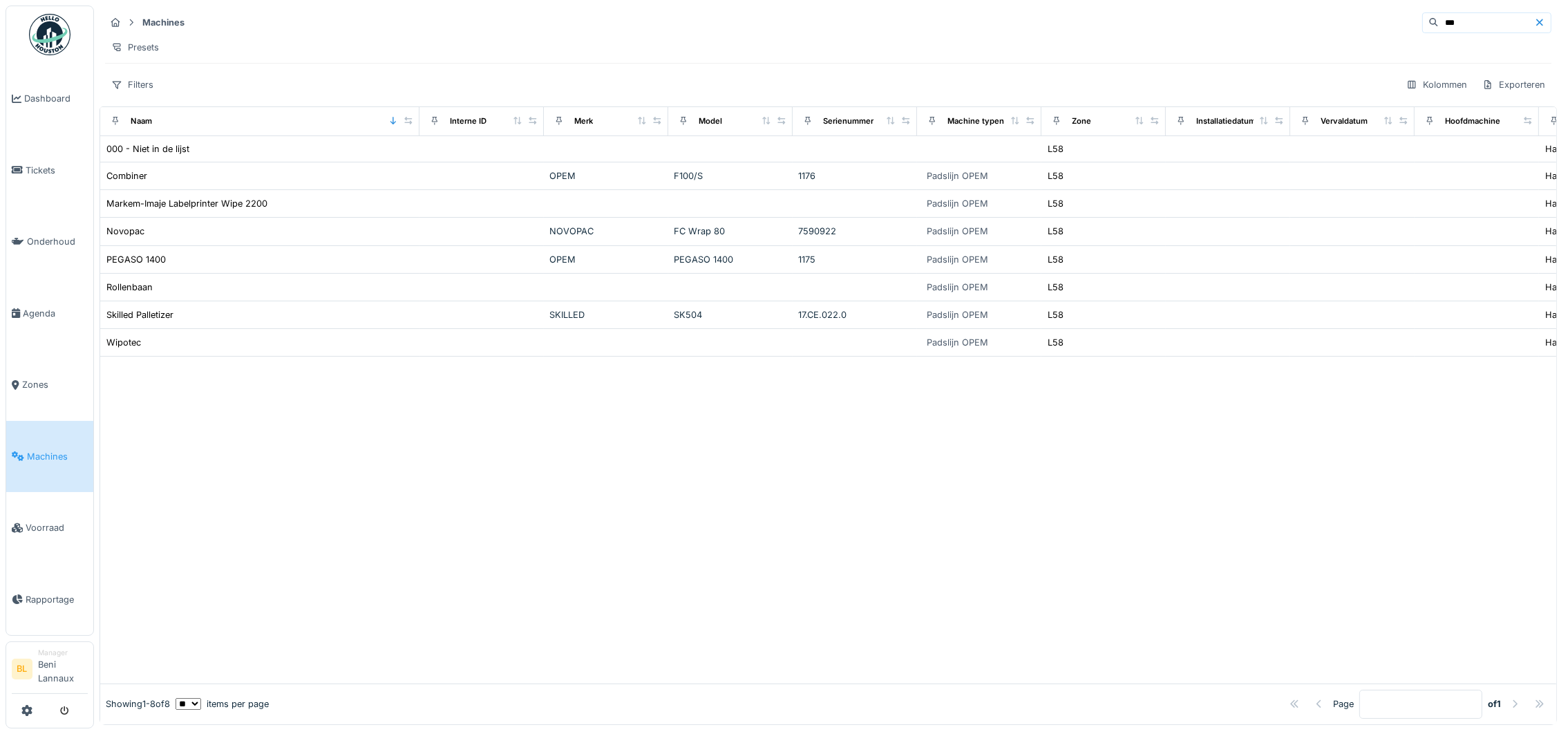
drag, startPoint x: 233, startPoint y: 139, endPoint x: 414, endPoint y: 150, distance: 181.3
click at [414, 136] on th "Naam" at bounding box center [260, 121] width 320 height 29
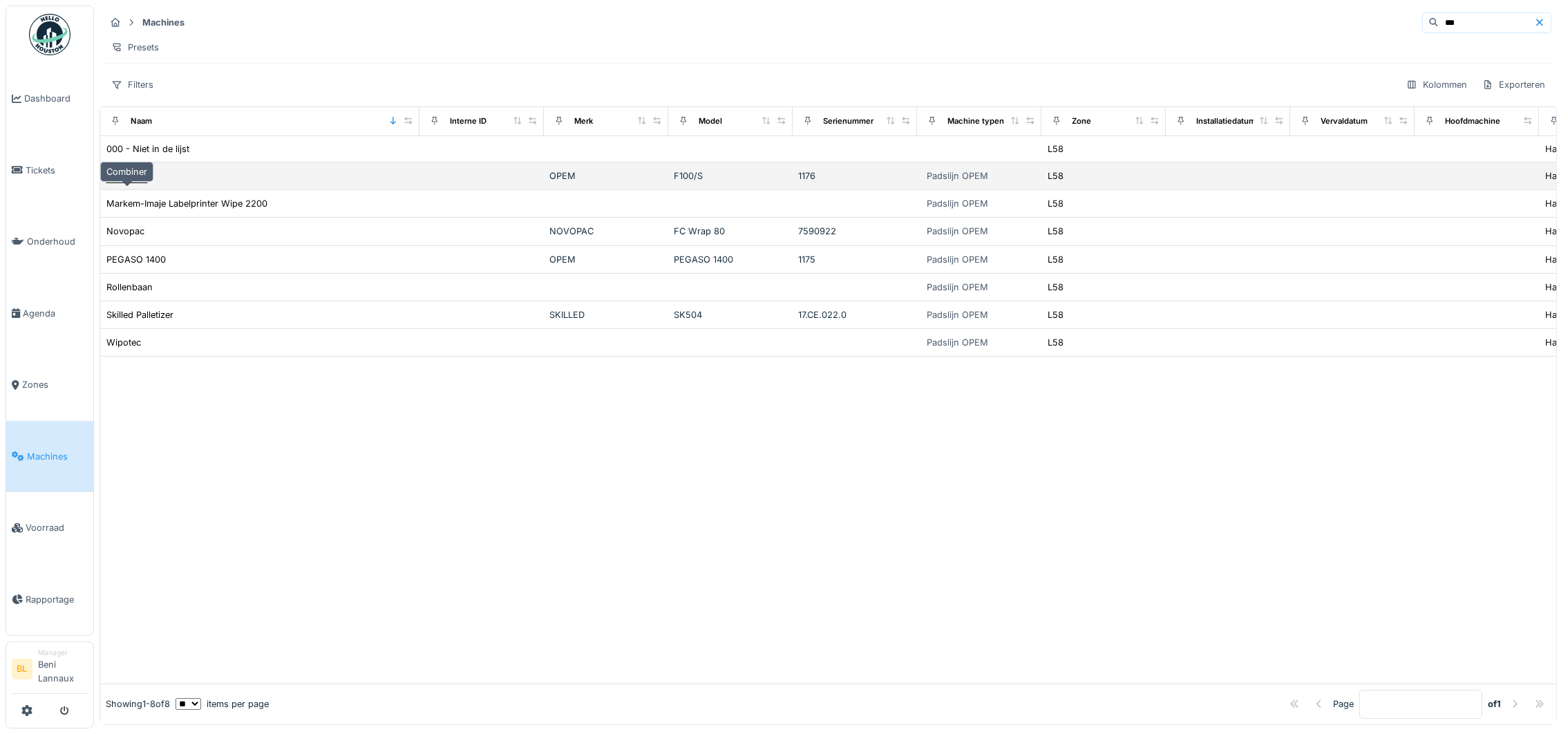
click at [128, 182] on div "Combiner" at bounding box center [127, 176] width 41 height 13
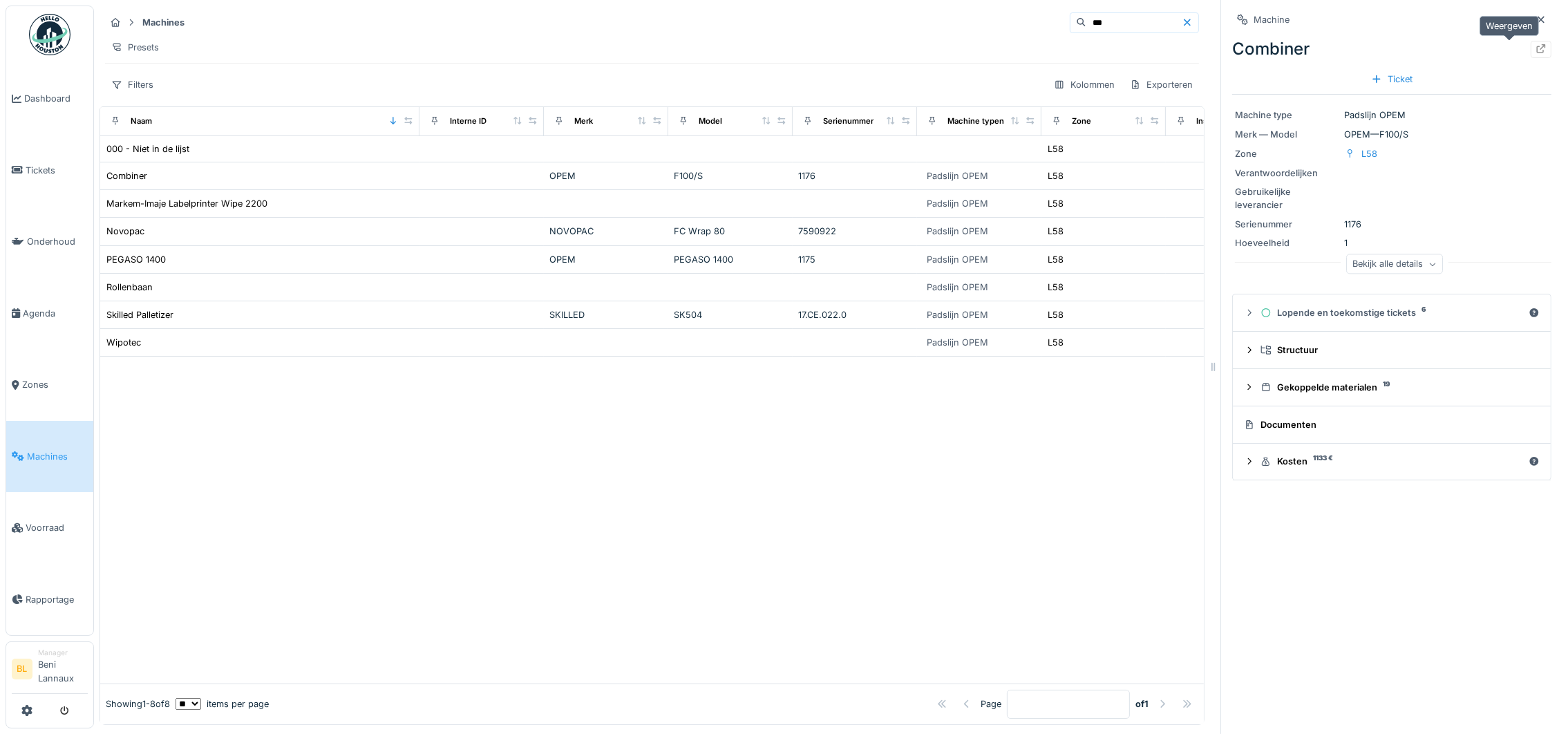
click at [1531, 47] on div at bounding box center [1541, 50] width 21 height 17
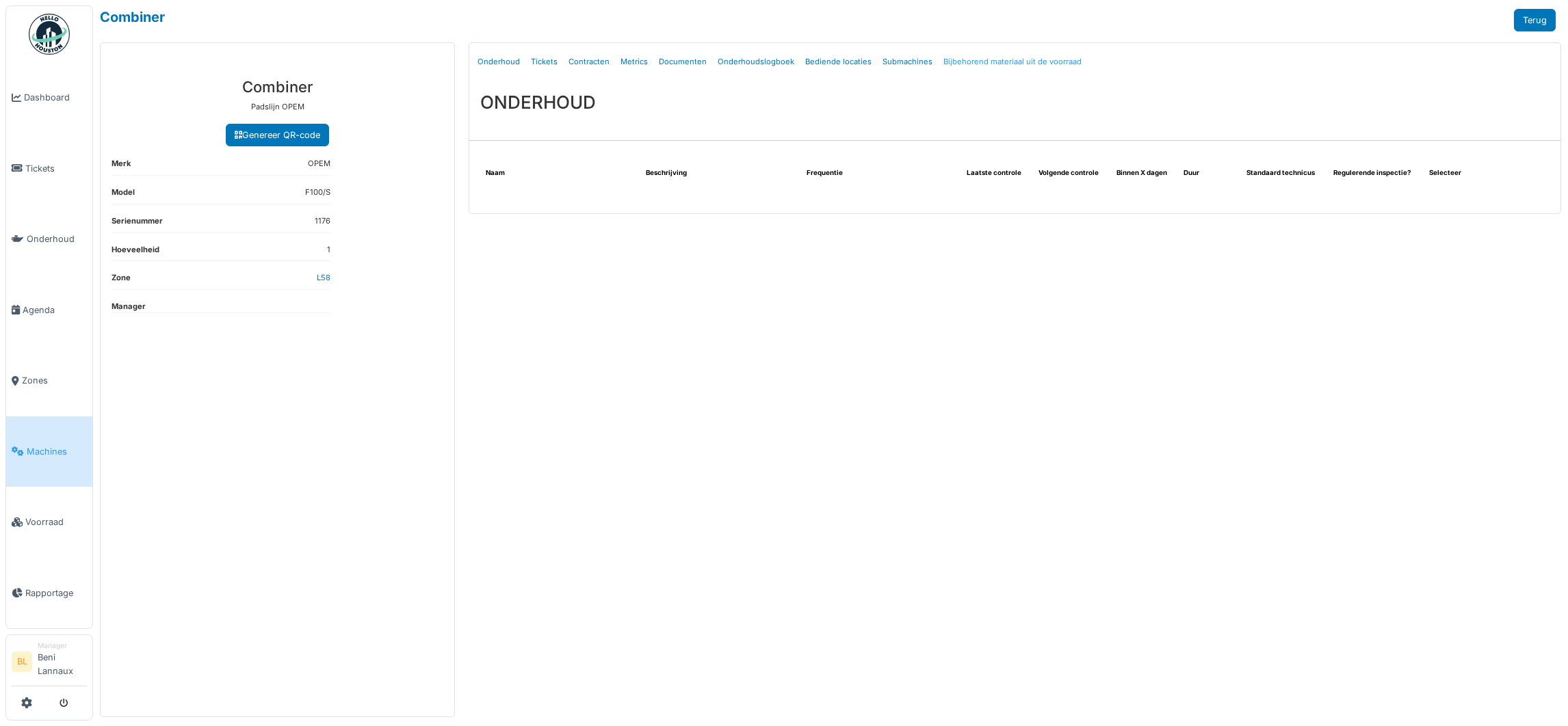
click at [1014, 62] on link "Bijbehorend materiaal uit de voorraad" at bounding box center [1013, 62] width 149 height 32
select select "***"
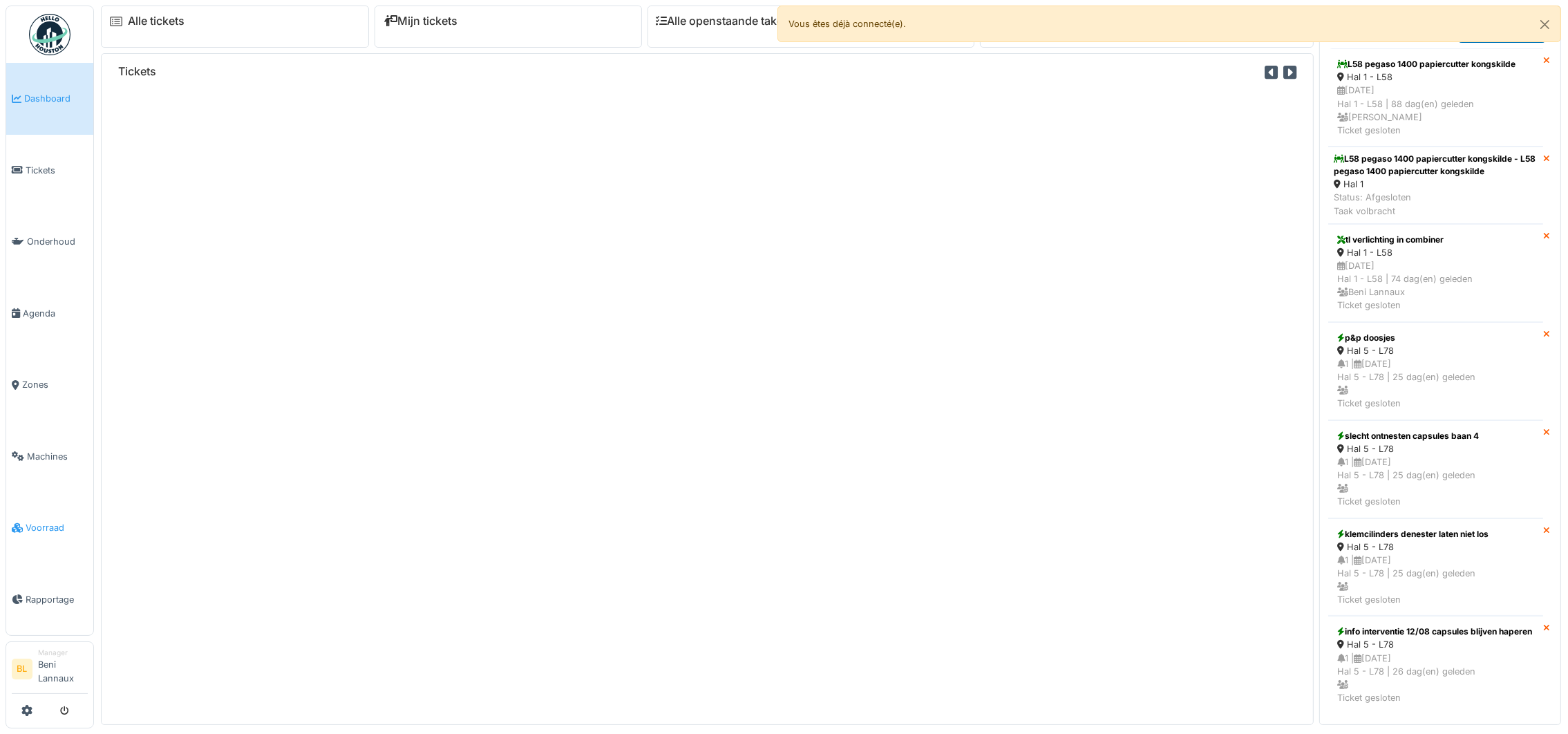
click at [42, 524] on span "Voorraad" at bounding box center [56, 528] width 62 height 13
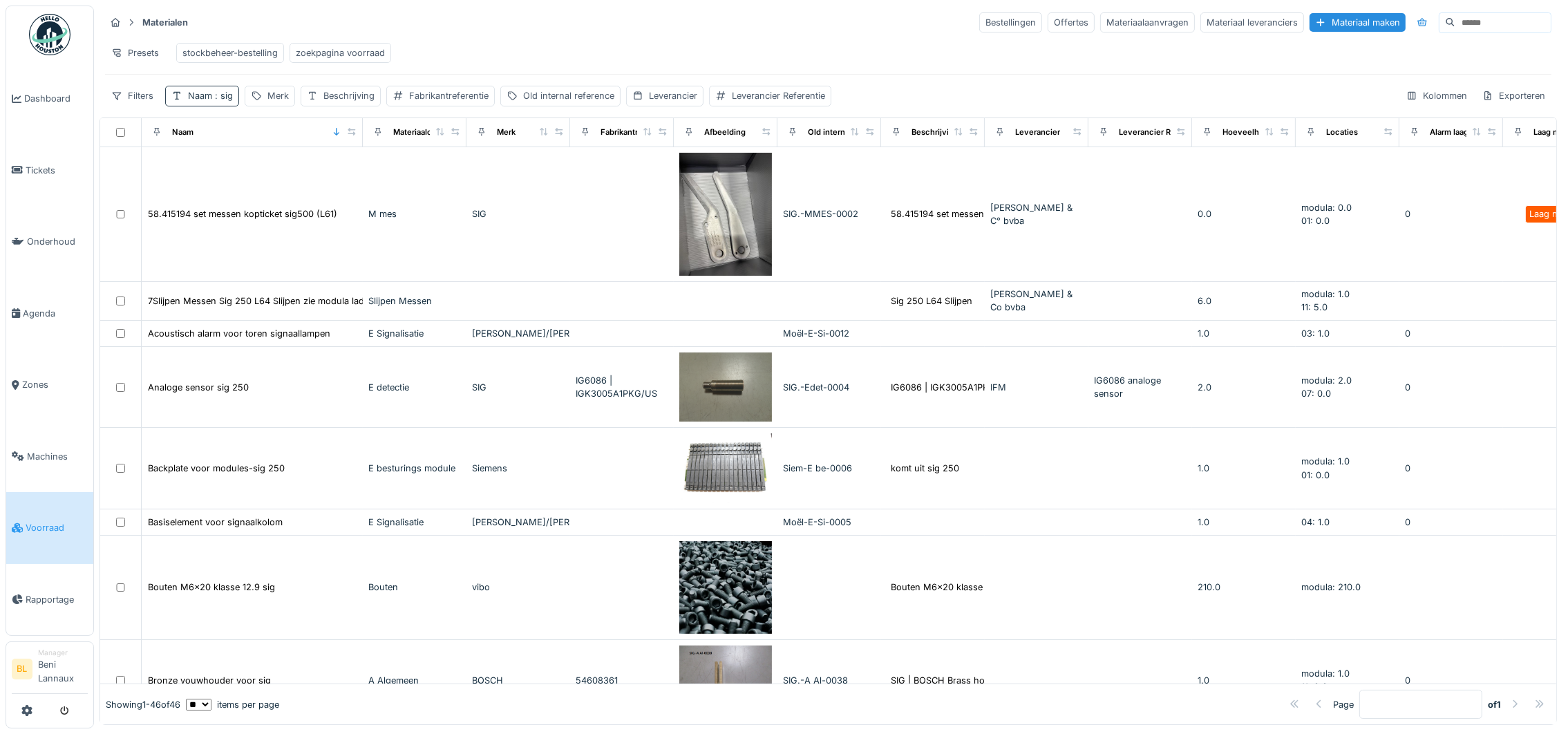
click at [201, 102] on div "Naam : sig" at bounding box center [210, 95] width 45 height 13
click at [240, 172] on input "***" at bounding box center [241, 178] width 140 height 29
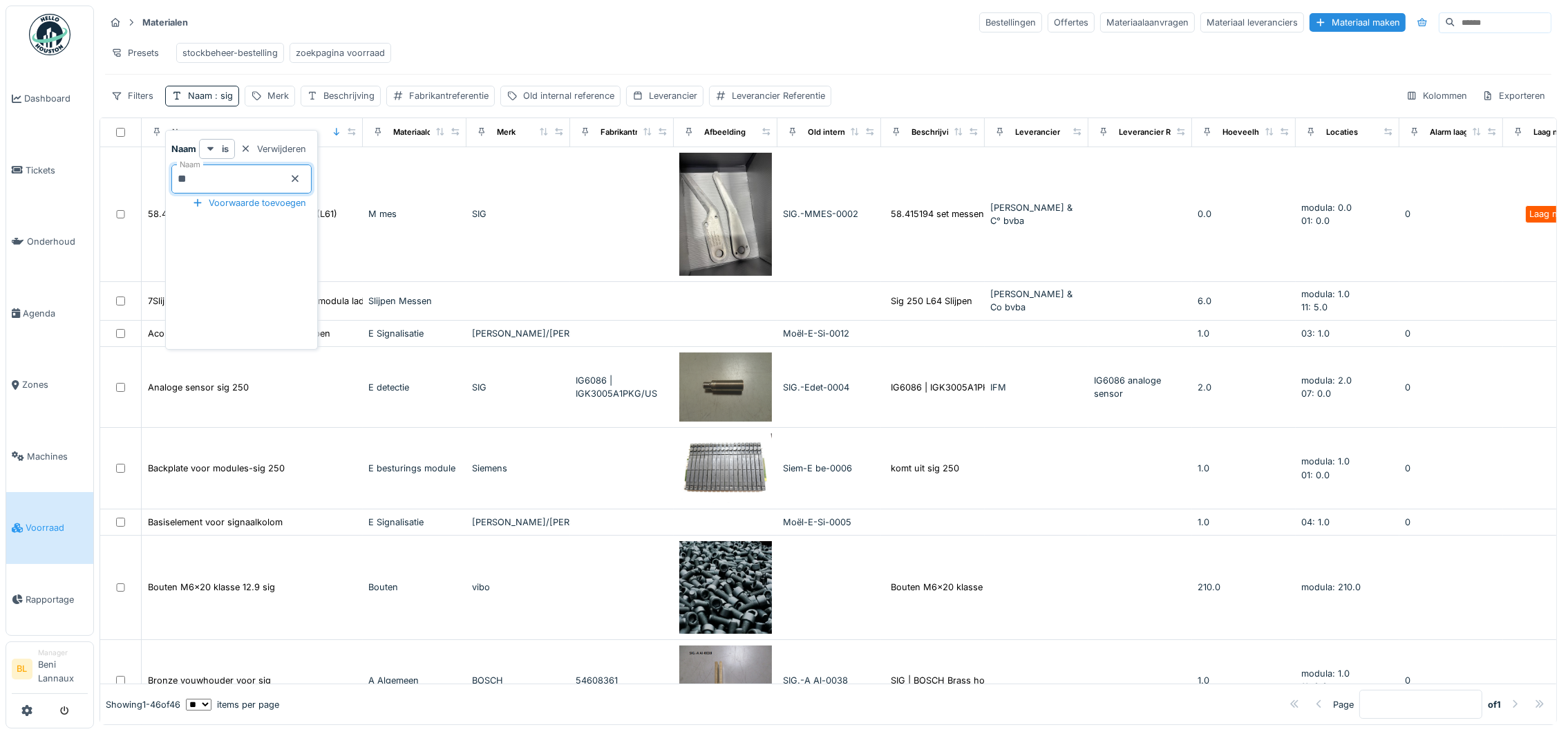
type input "*"
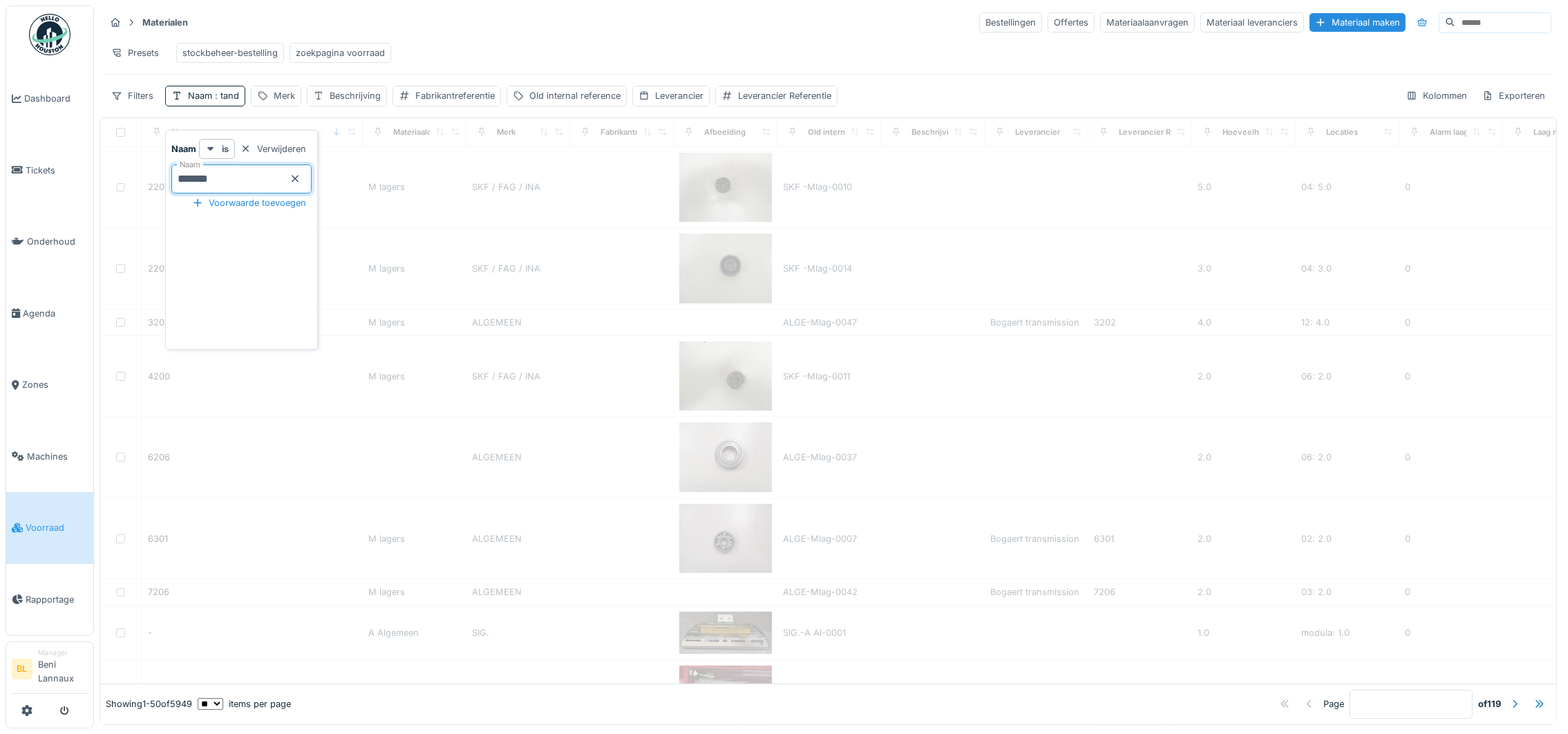
type input "********"
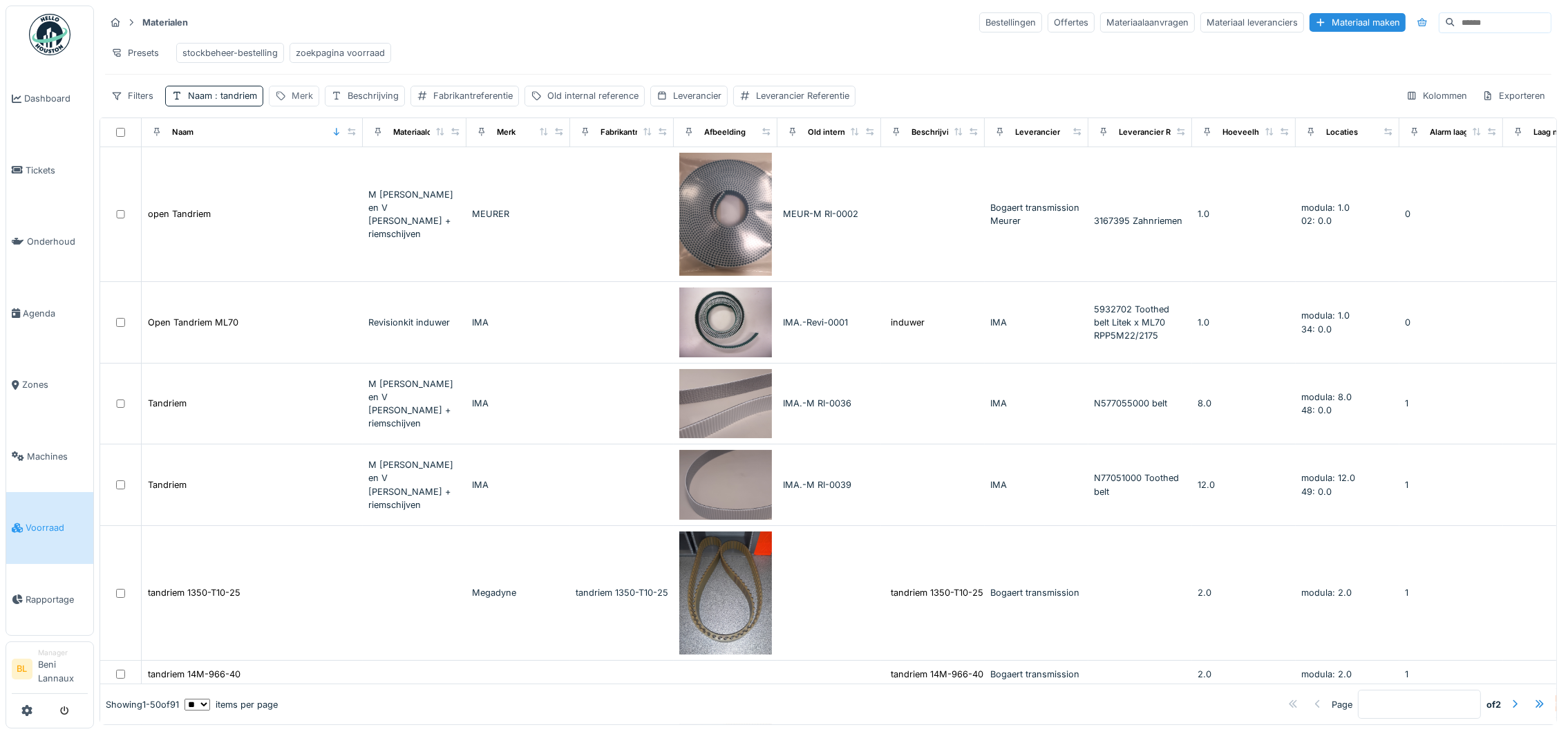
click at [301, 102] on div "Merk" at bounding box center [303, 95] width 21 height 13
drag, startPoint x: 377, startPoint y: 114, endPoint x: 372, endPoint y: 123, distance: 10.3
click at [377, 102] on div "Beschrijving" at bounding box center [373, 95] width 52 height 13
click at [371, 177] on label "Beschrijving" at bounding box center [371, 178] width 69 height 16
click at [371, 177] on input "Beschrijving" at bounding box center [416, 178] width 169 height 29
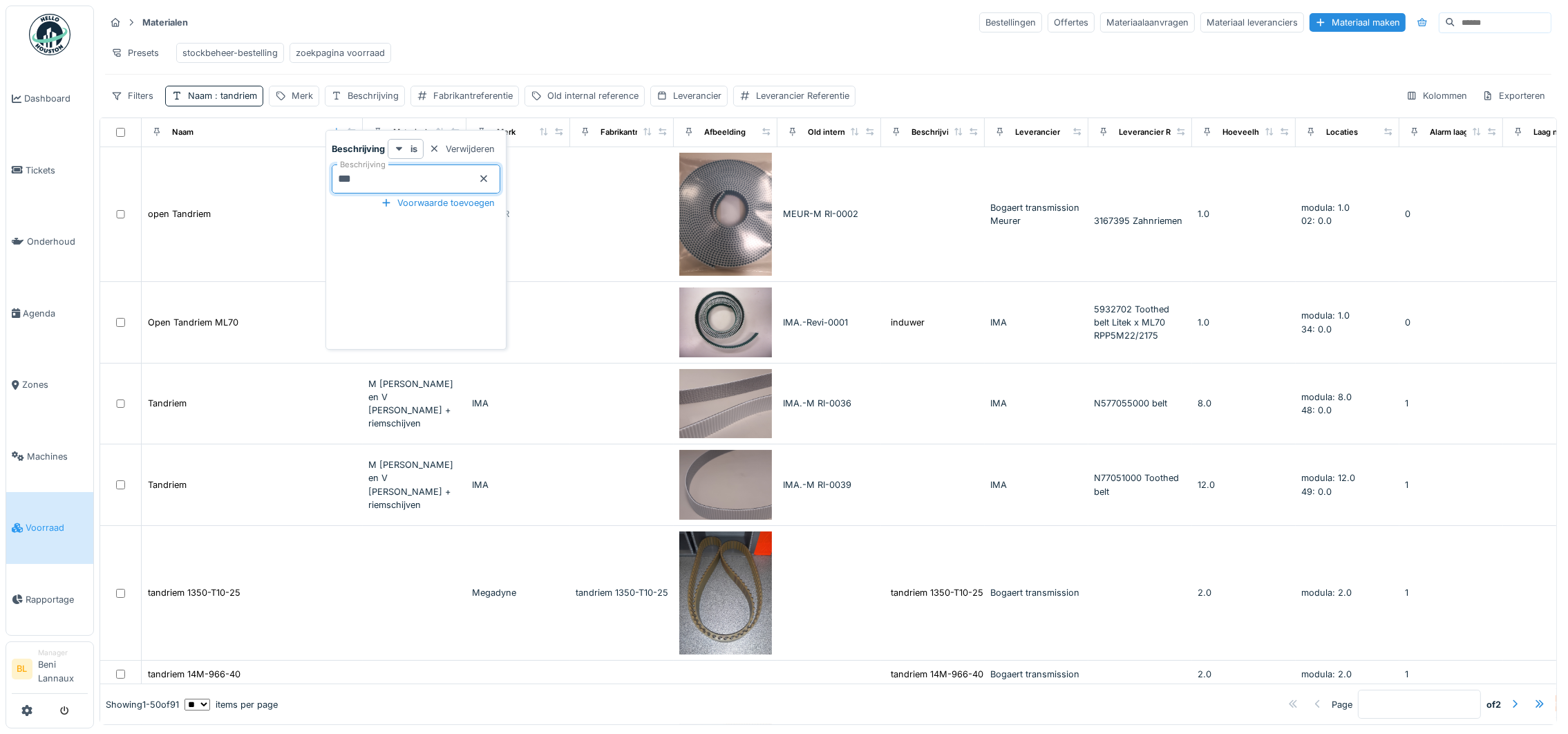
type input "***"
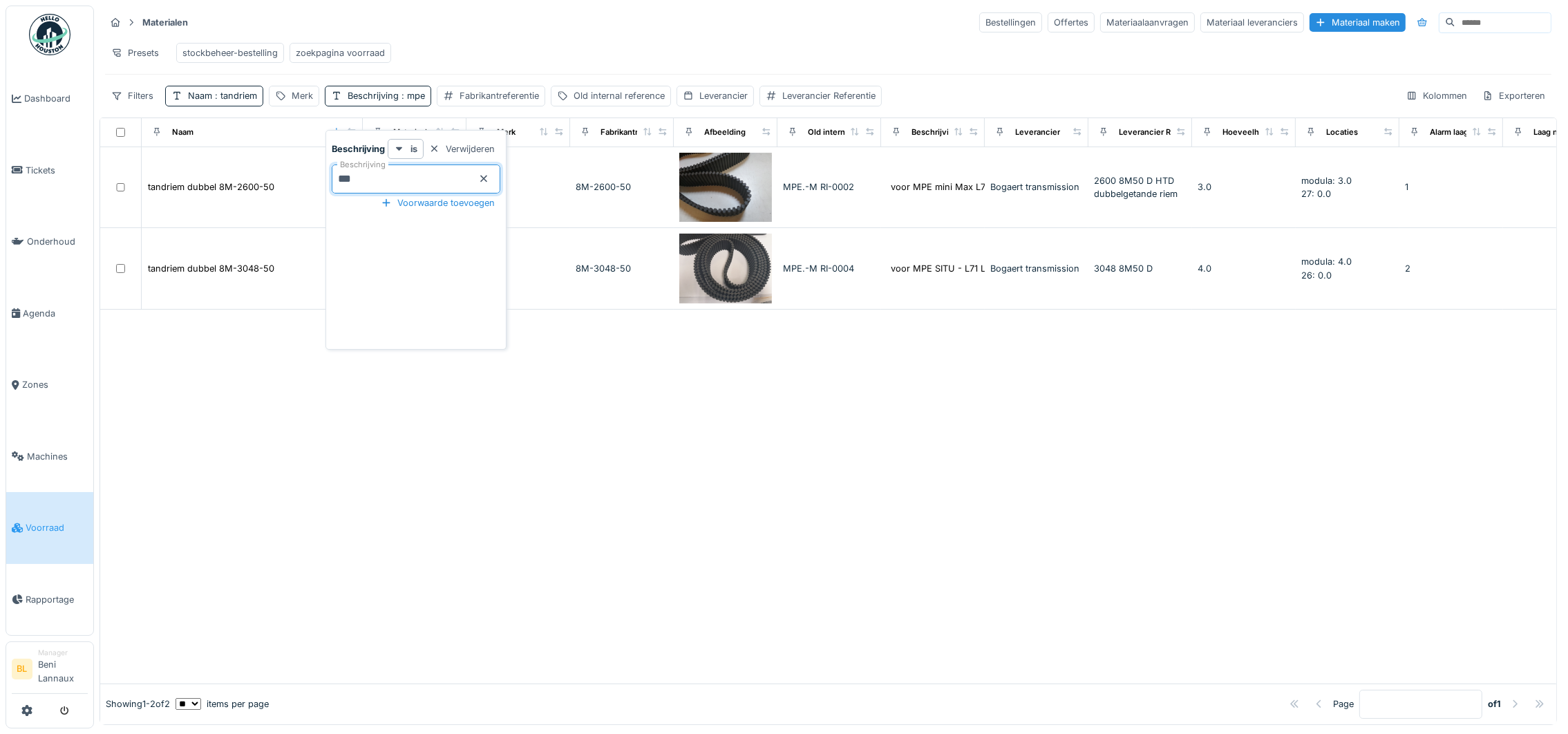
click at [802, 528] on div at bounding box center [828, 496] width 1456 height 374
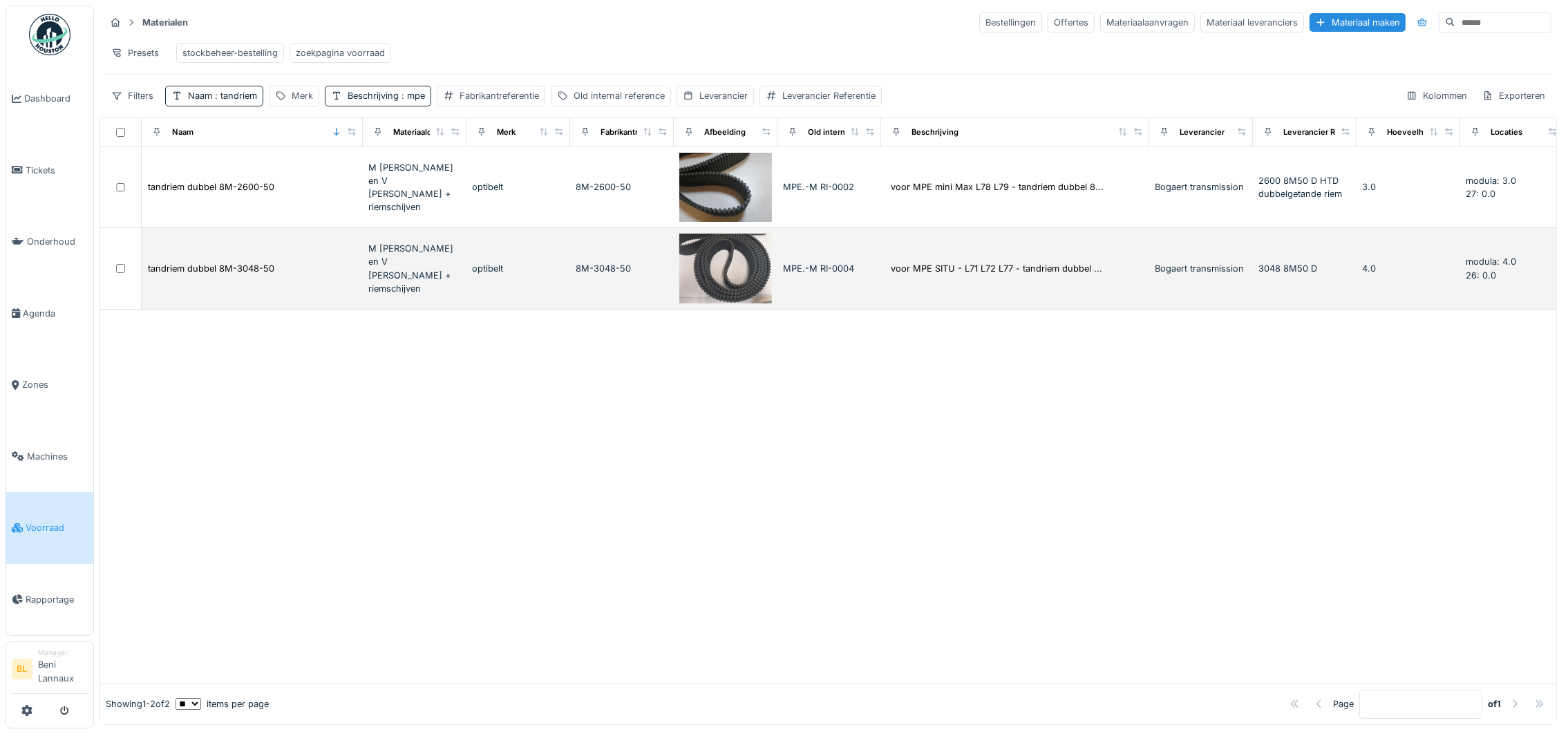
drag, startPoint x: 973, startPoint y: 147, endPoint x: 1029, endPoint y: 294, distance: 157.3
click at [1137, 147] on th "Beschrijving" at bounding box center [1014, 133] width 268 height 29
click at [578, 275] on div "8M-3048-50" at bounding box center [621, 268] width 93 height 13
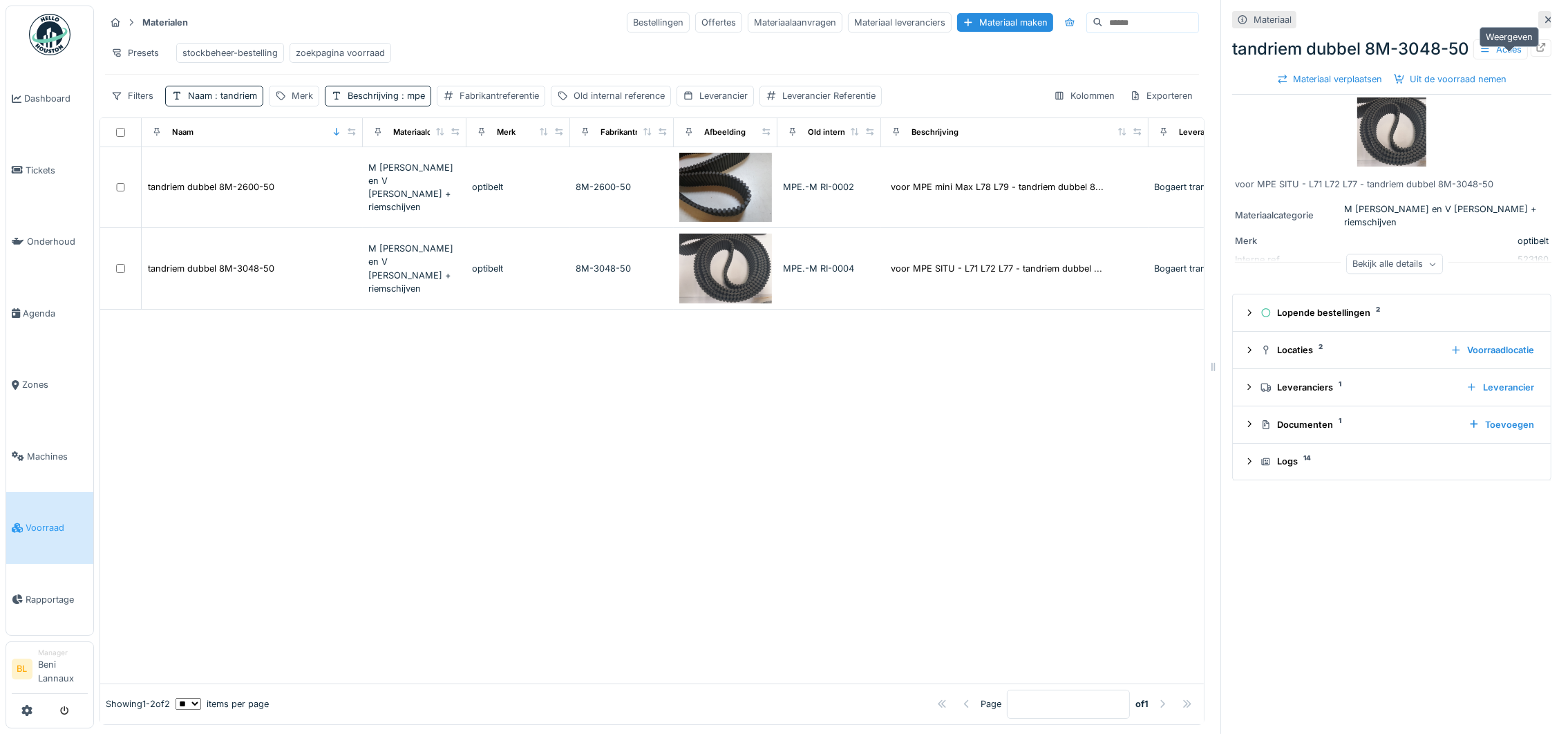
click at [1536, 52] on icon at bounding box center [1541, 47] width 11 height 9
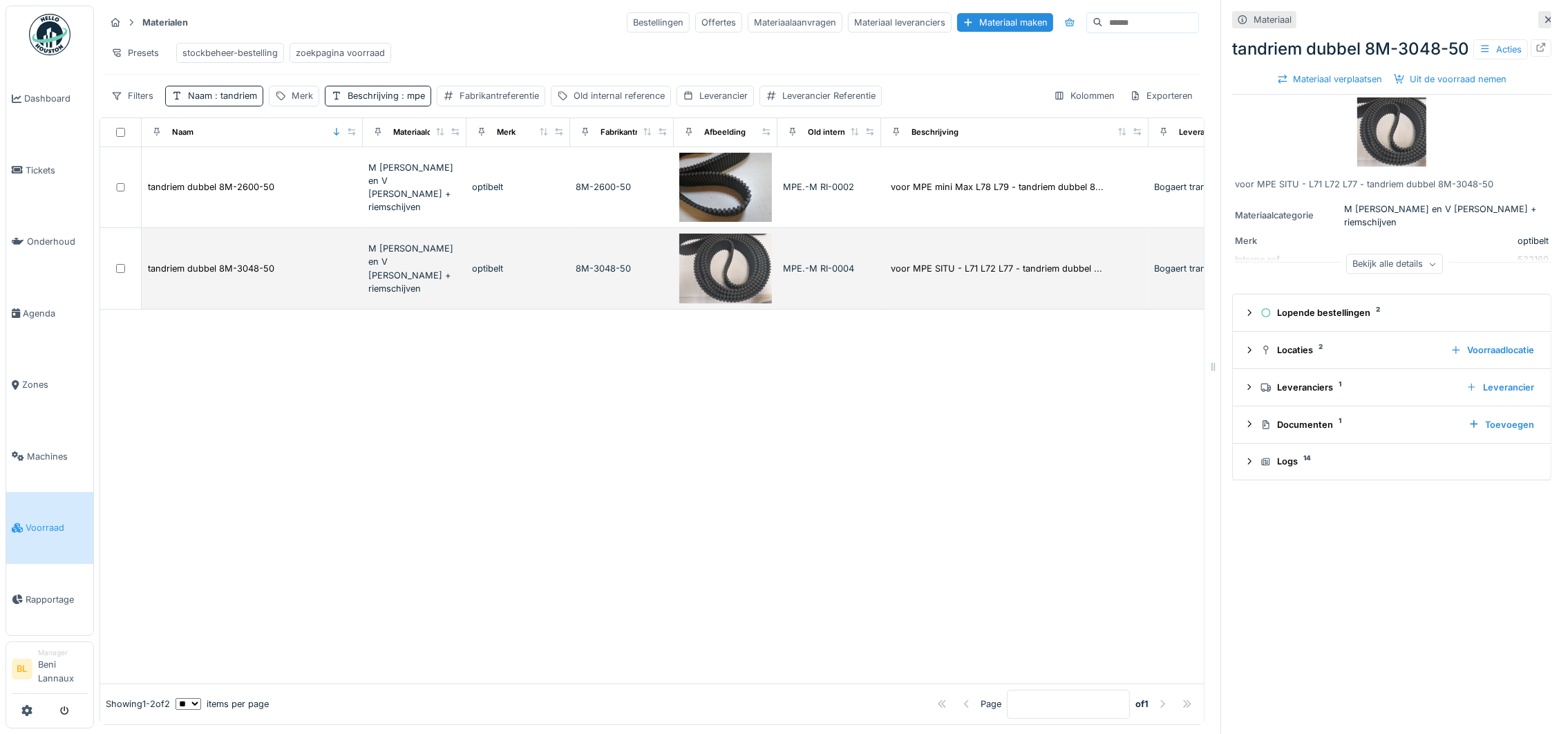
click at [594, 275] on div "8M-3048-50" at bounding box center [621, 268] width 93 height 13
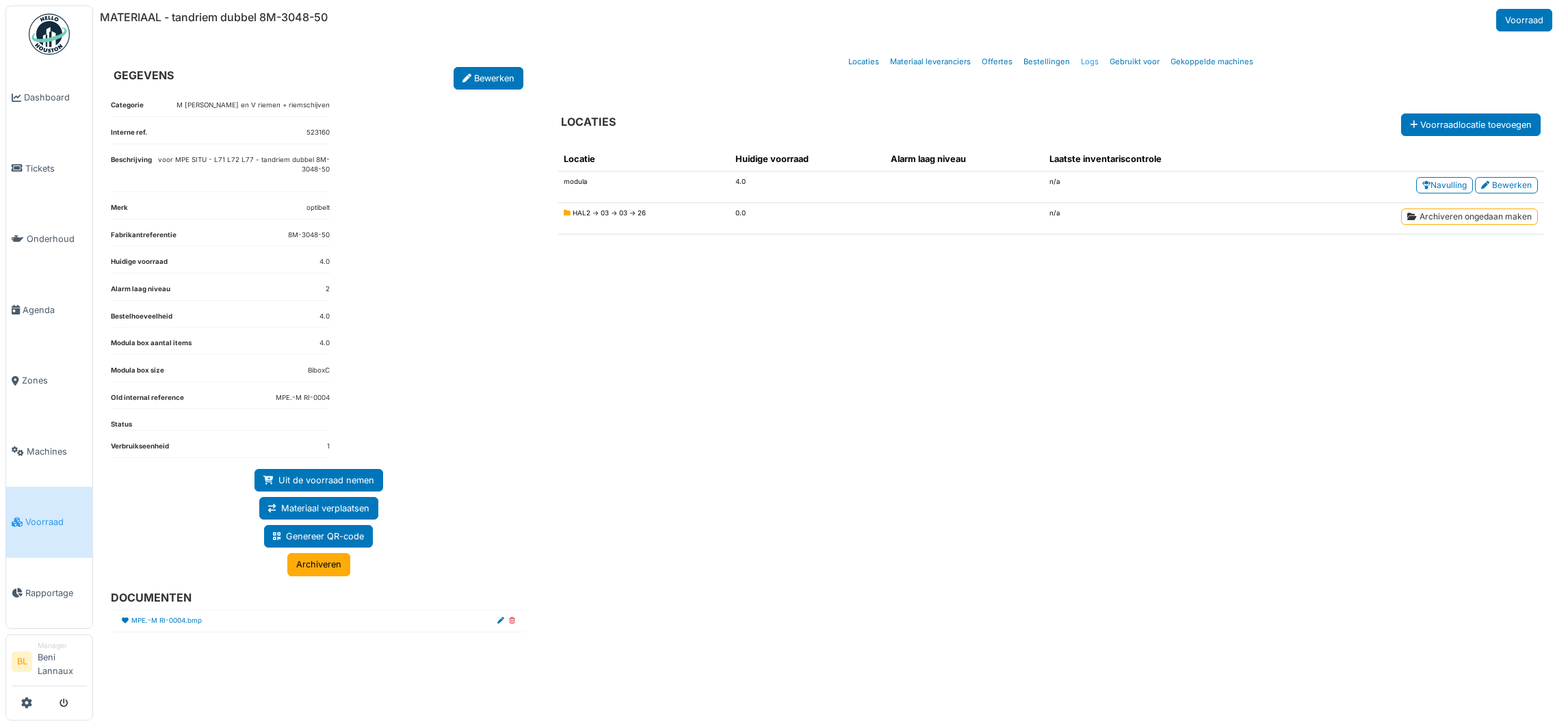
click at [1090, 69] on link "Logs" at bounding box center [1089, 62] width 28 height 32
